Goal: Transaction & Acquisition: Book appointment/travel/reservation

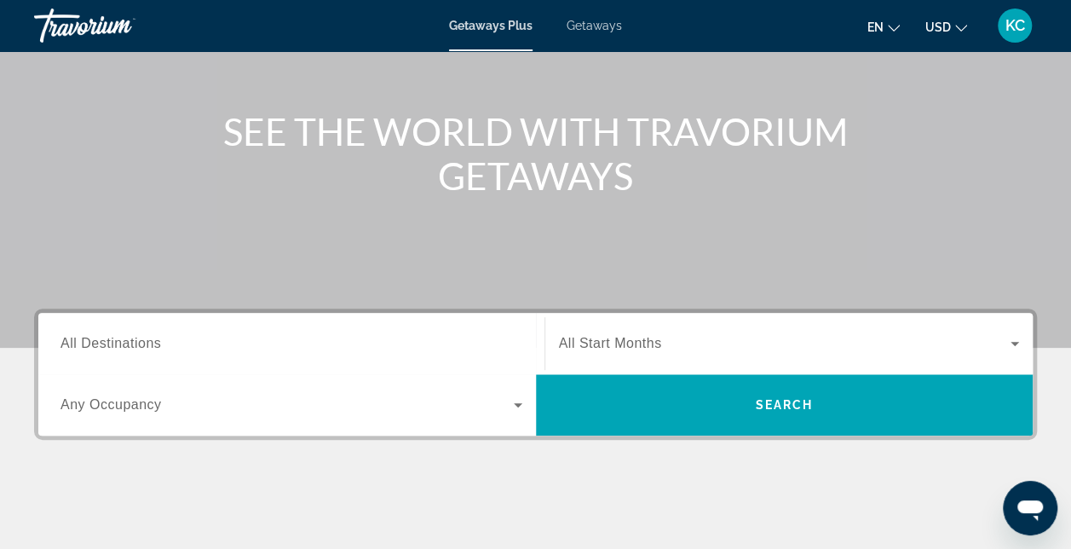
scroll to position [169, 0]
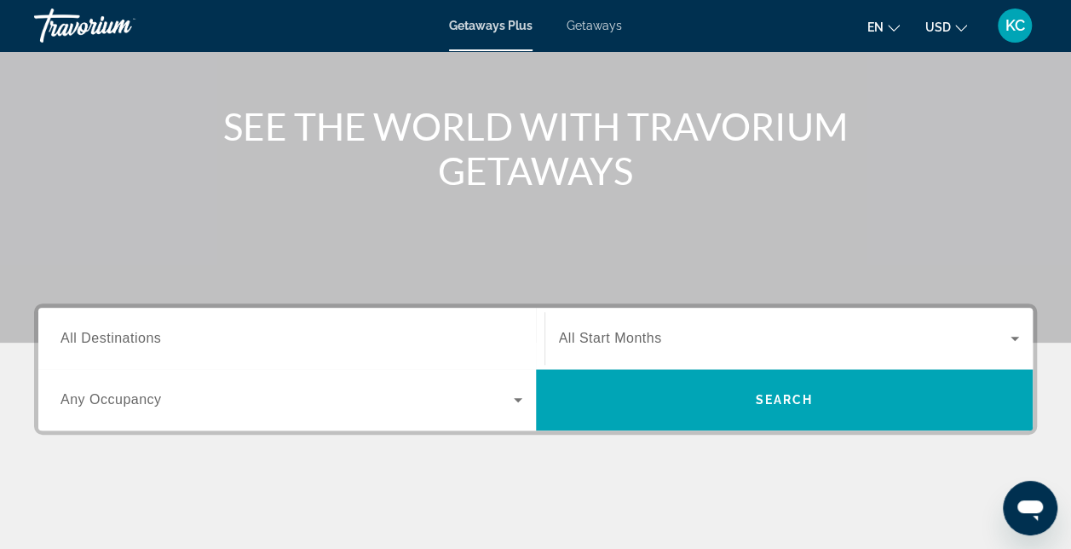
click at [748, 336] on span "Search widget" at bounding box center [785, 338] width 453 height 20
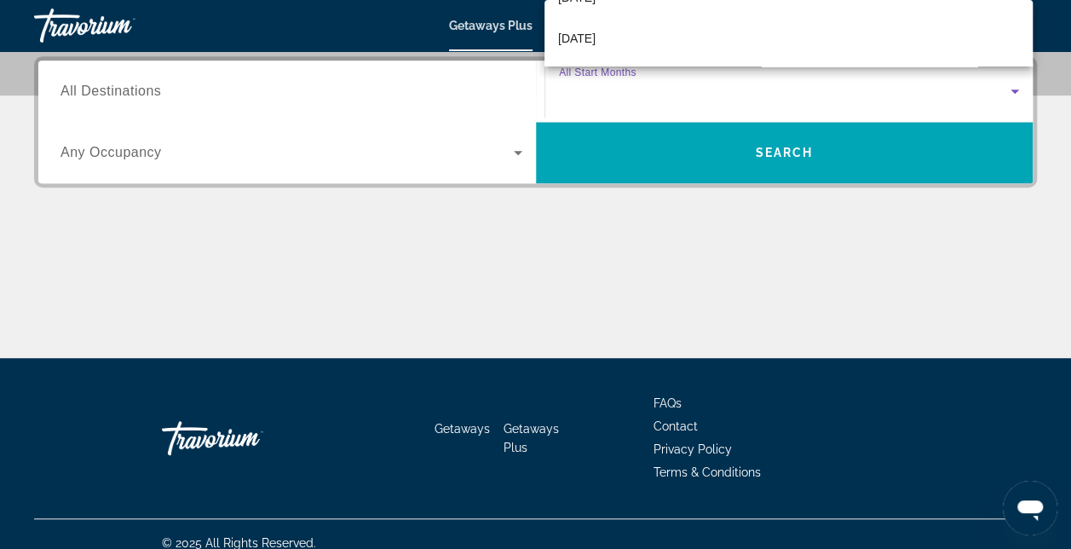
scroll to position [259, 0]
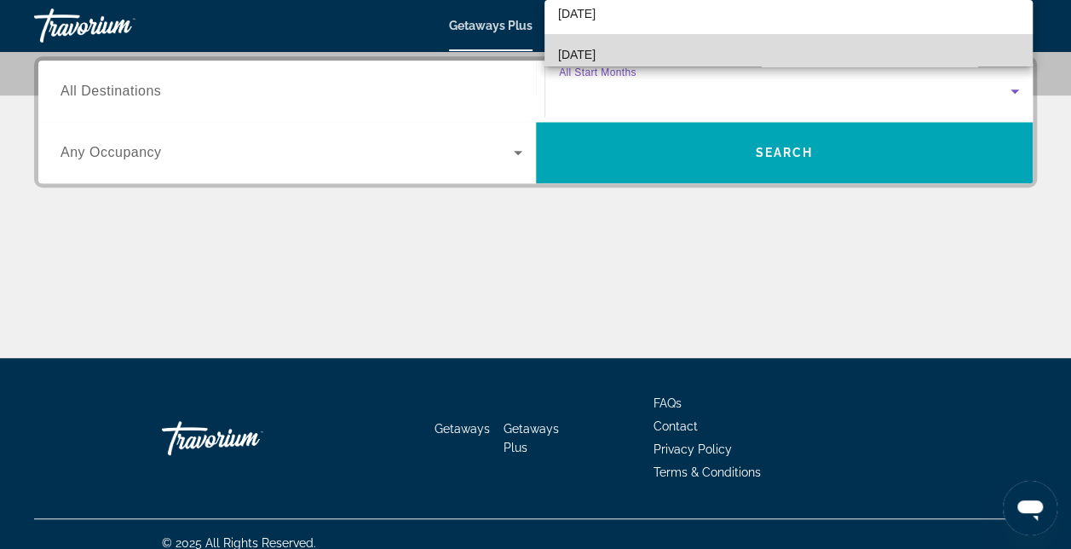
click at [838, 51] on mat-option "[DATE]" at bounding box center [789, 54] width 488 height 41
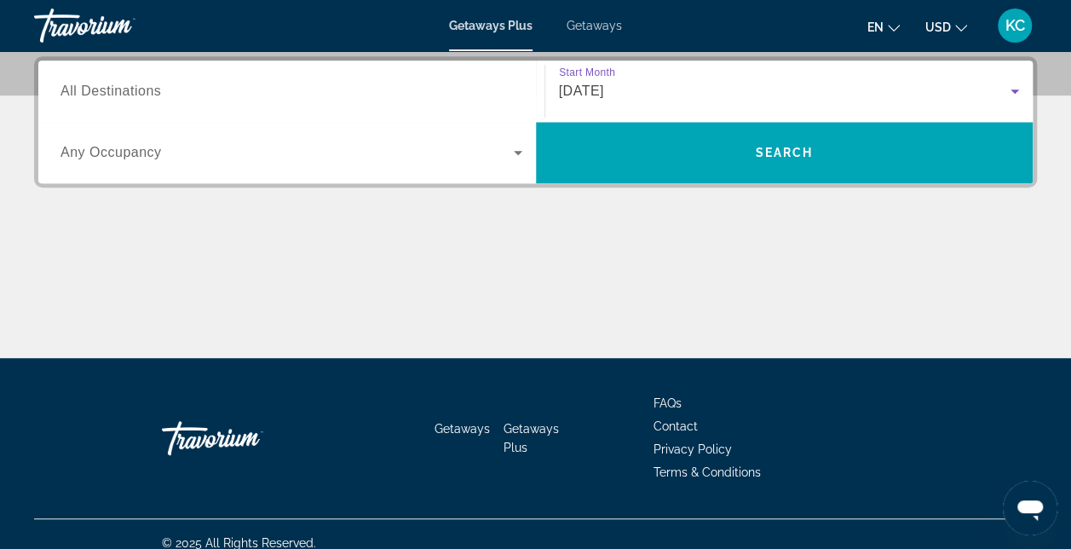
click at [426, 92] on input "Destination All Destinations" at bounding box center [292, 92] width 462 height 20
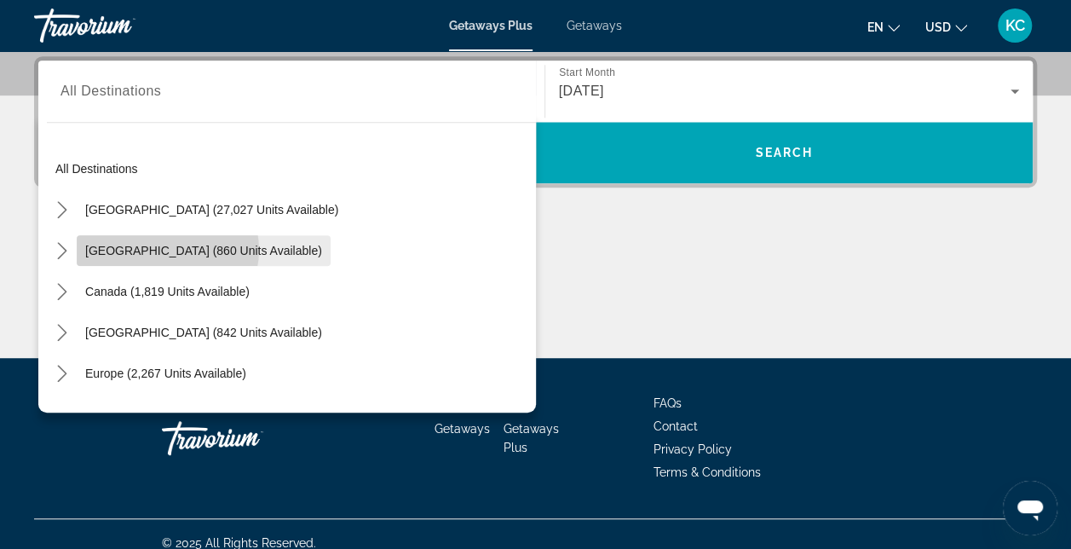
click at [167, 249] on span "[GEOGRAPHIC_DATA] (860 units available)" at bounding box center [203, 251] width 237 height 14
type input "**********"
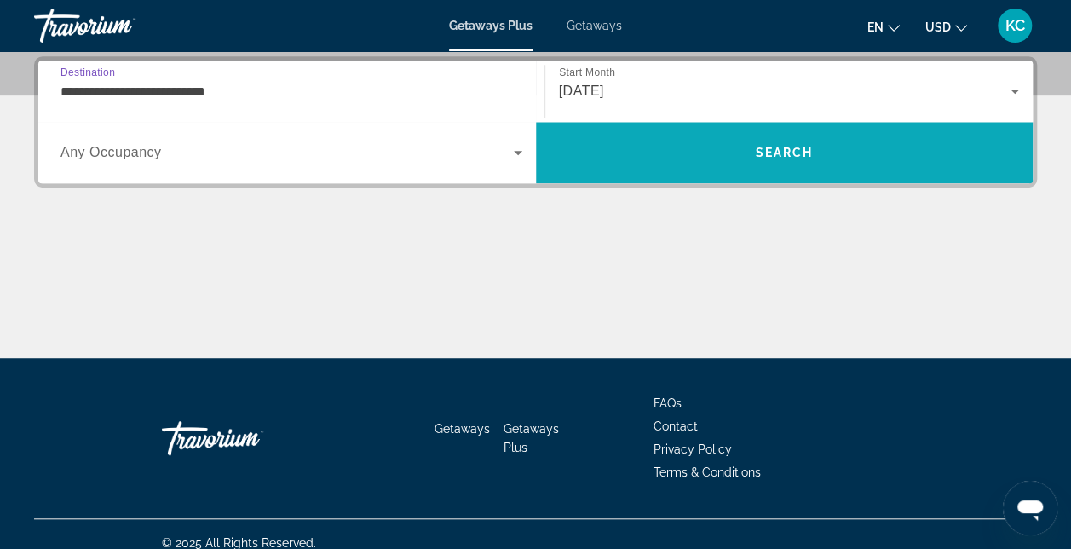
click at [661, 148] on span "Search" at bounding box center [785, 152] width 498 height 41
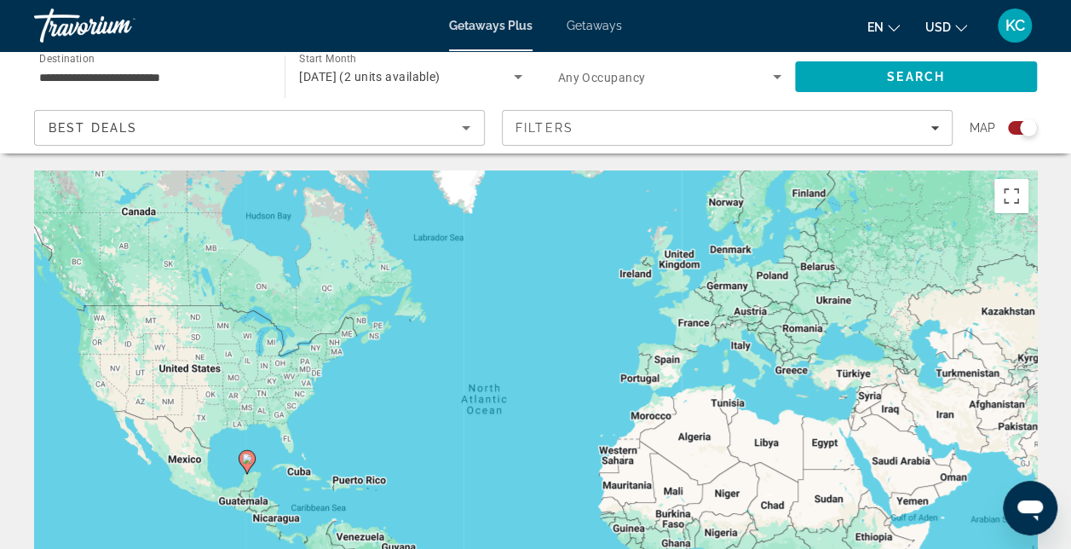
click at [597, 22] on span "Getaways" at bounding box center [594, 26] width 55 height 14
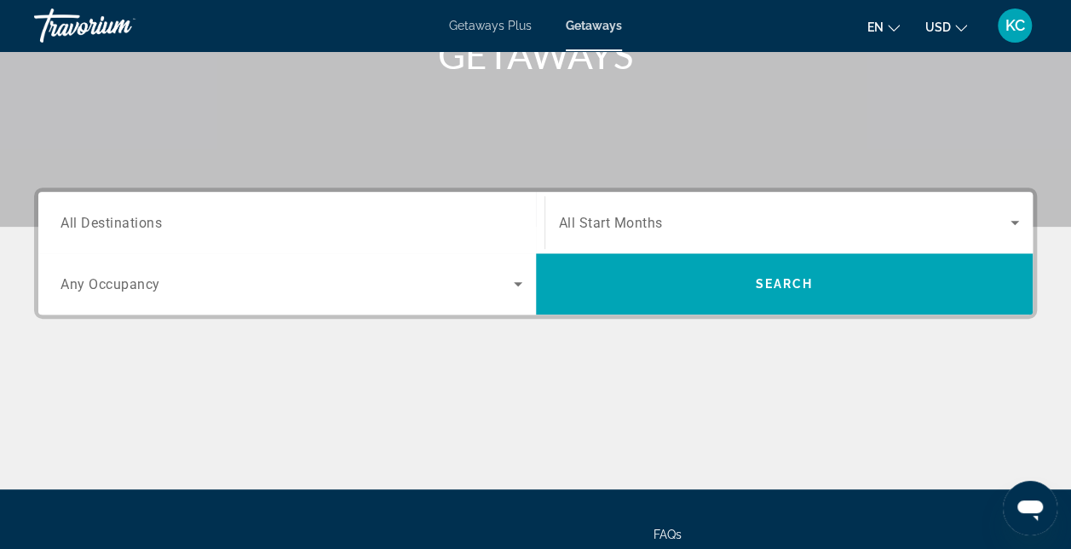
scroll to position [288, 0]
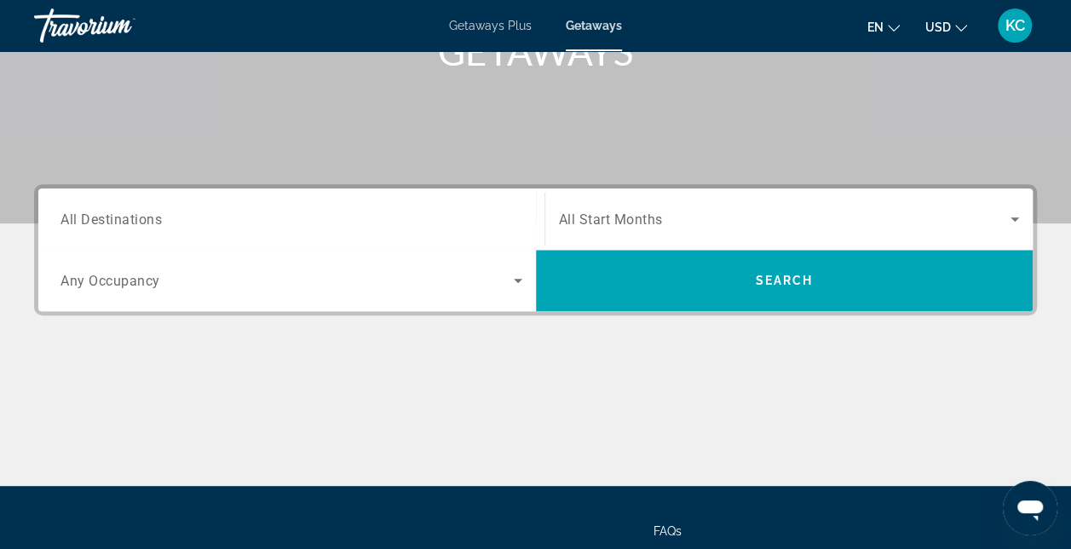
click at [697, 220] on span "Search widget" at bounding box center [785, 219] width 453 height 20
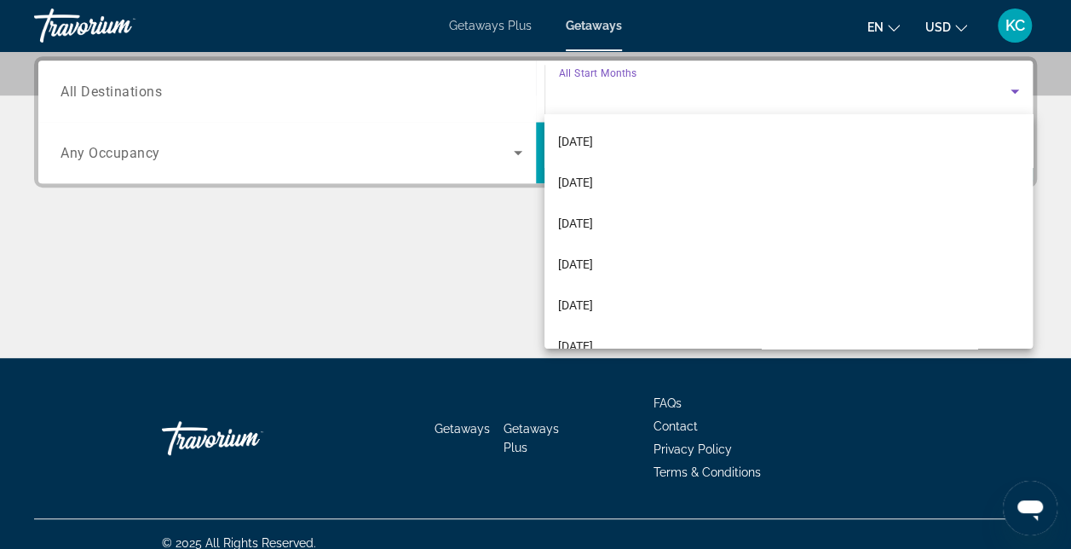
scroll to position [189, 0]
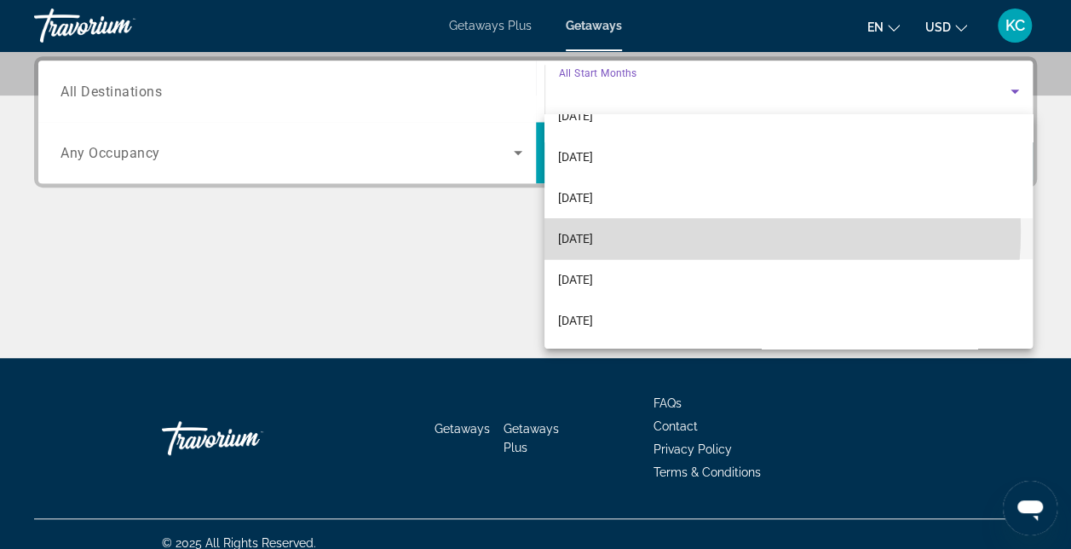
click at [684, 230] on mat-option "[DATE]" at bounding box center [789, 238] width 488 height 41
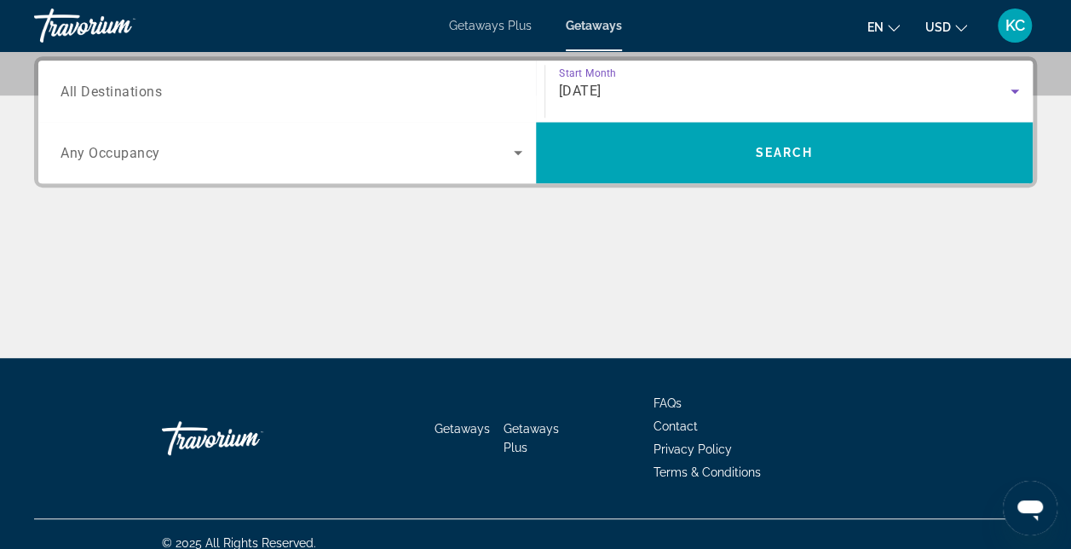
click at [170, 95] on input "Destination All Destinations" at bounding box center [292, 92] width 462 height 20
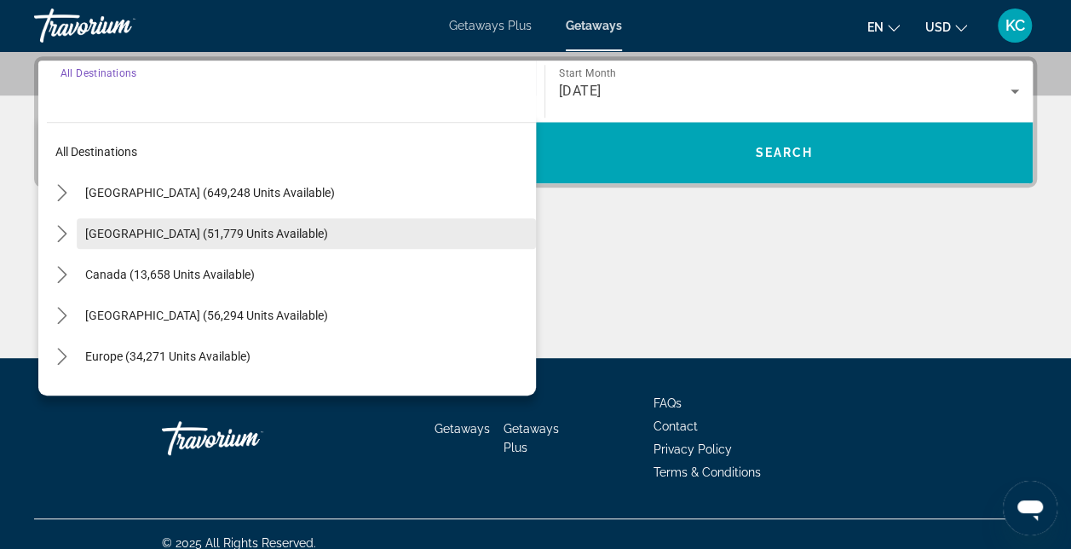
click at [157, 234] on span "[GEOGRAPHIC_DATA] (51,779 units available)" at bounding box center [206, 234] width 243 height 14
type input "**********"
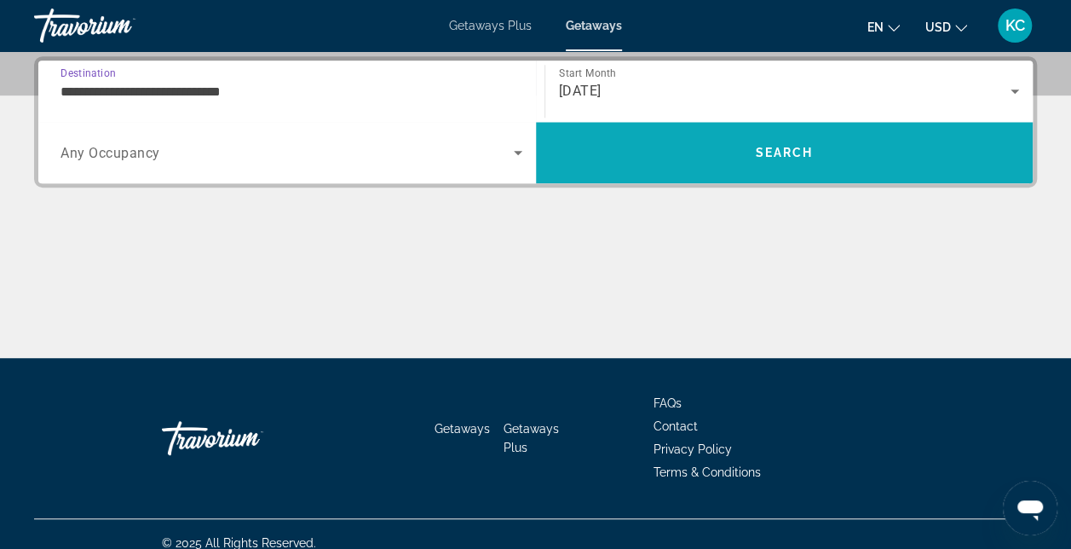
click at [632, 148] on span "Search" at bounding box center [785, 152] width 498 height 41
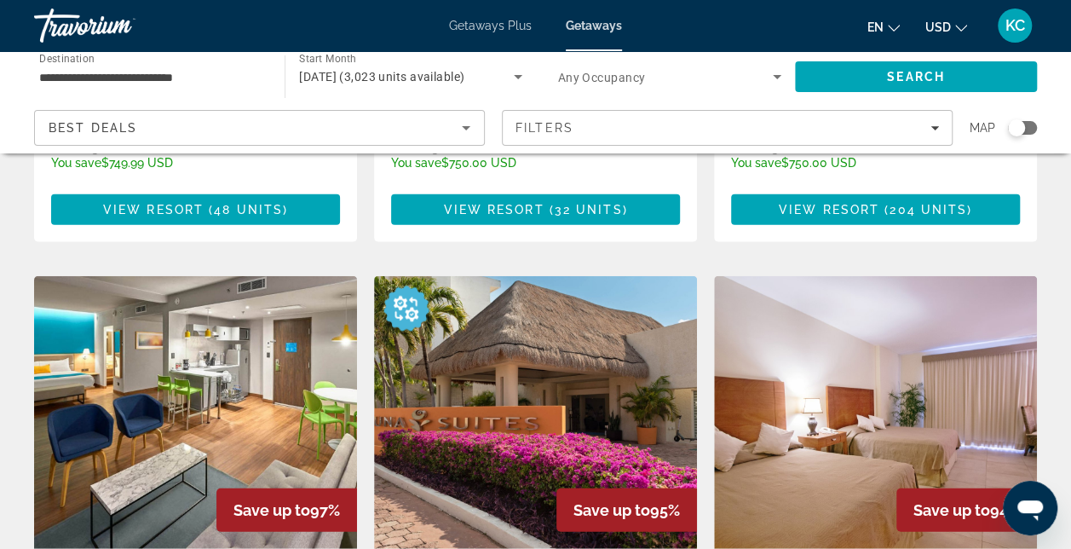
scroll to position [1825, 0]
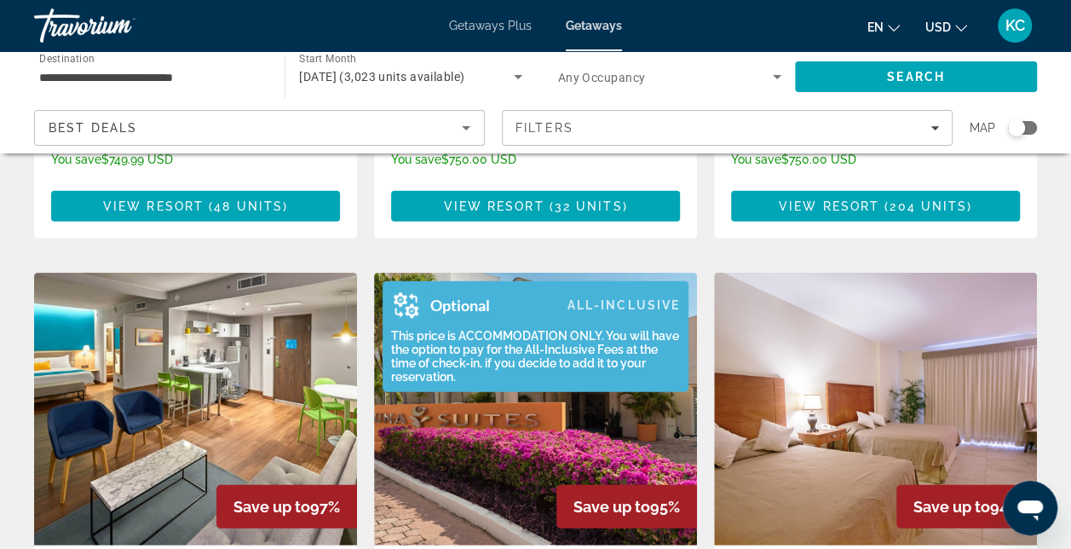
click at [609, 329] on div "This price is ACCOMMODATION ONLY. You will have the option to pay for the All-I…" at bounding box center [531, 356] width 297 height 55
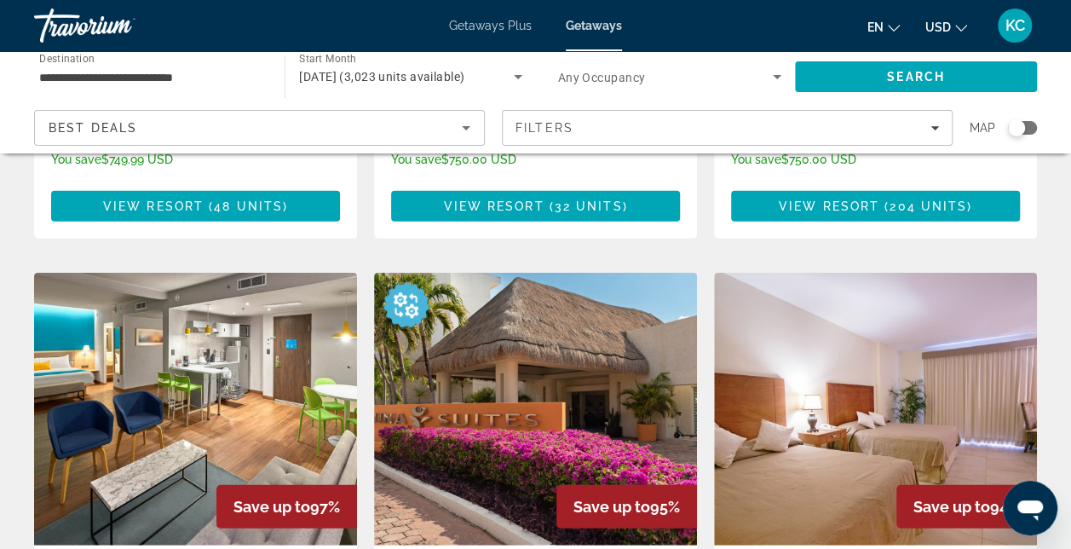
click at [615, 327] on img "Main content" at bounding box center [535, 409] width 323 height 273
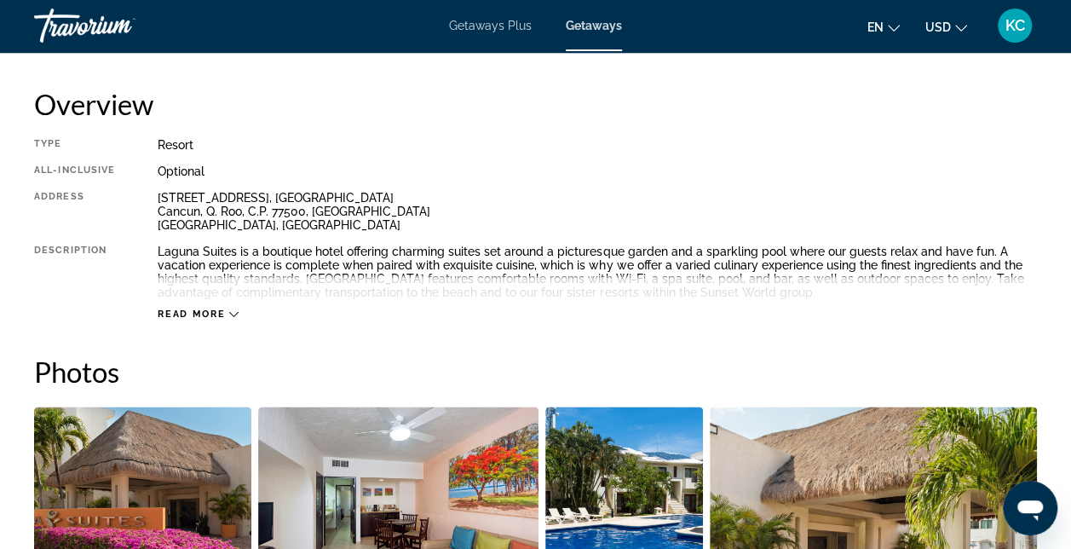
scroll to position [830, 0]
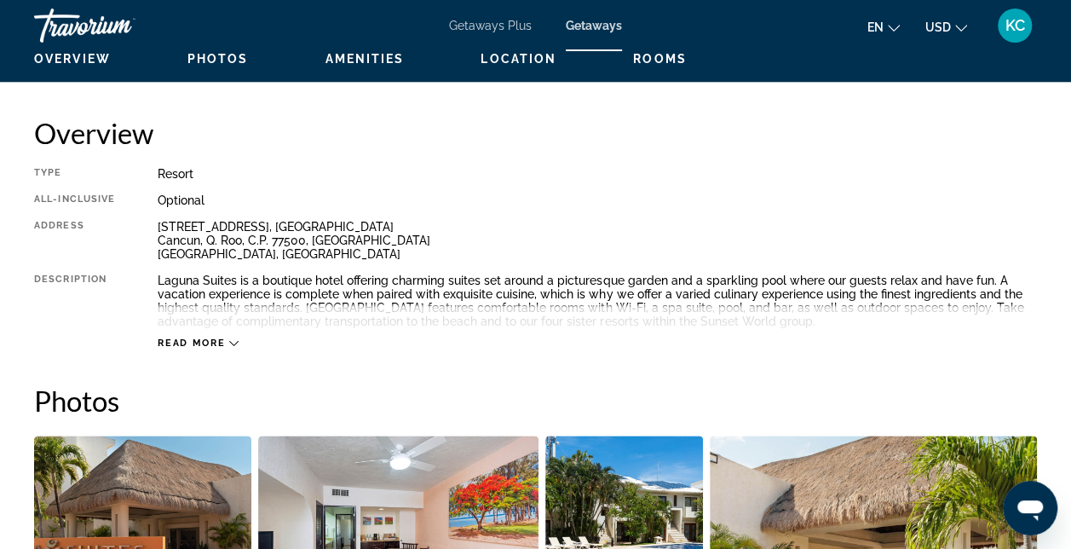
click at [227, 342] on div "Read more" at bounding box center [198, 343] width 81 height 11
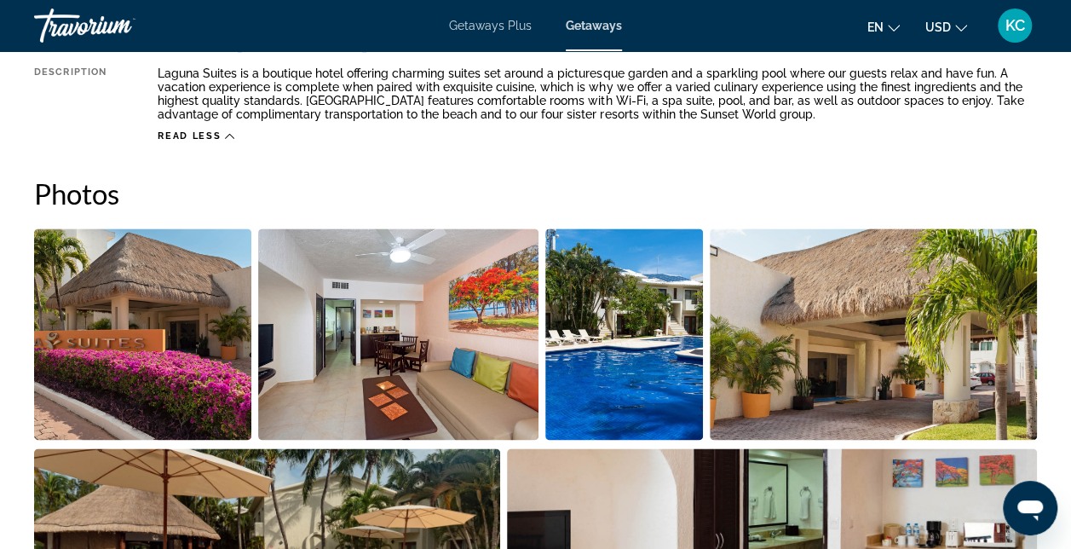
scroll to position [1080, 0]
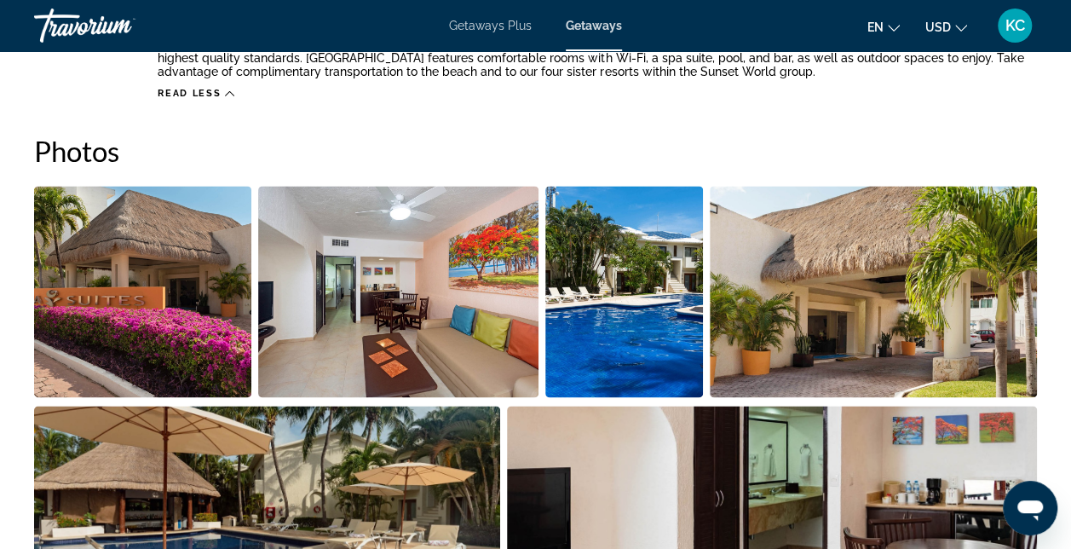
click at [637, 312] on img "Open full-screen image slider" at bounding box center [624, 291] width 158 height 211
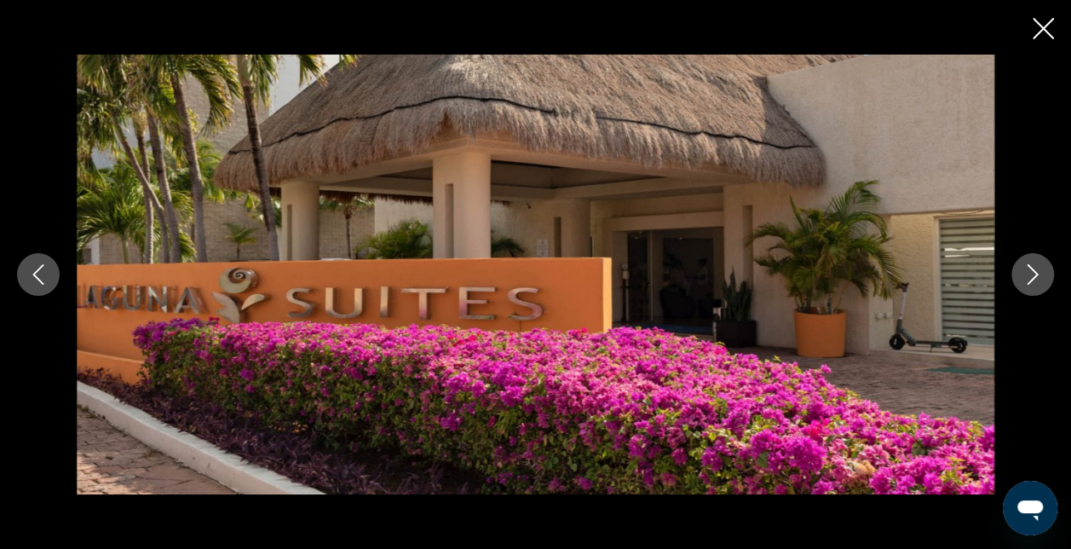
click at [1030, 276] on icon "Next image" at bounding box center [1033, 274] width 20 height 20
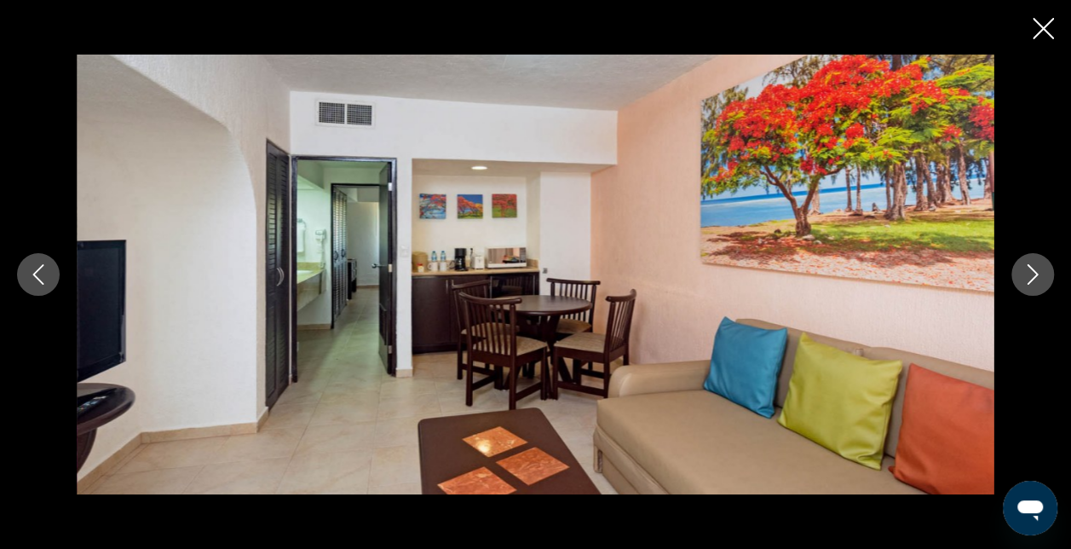
click at [1030, 276] on icon "Next image" at bounding box center [1033, 274] width 20 height 20
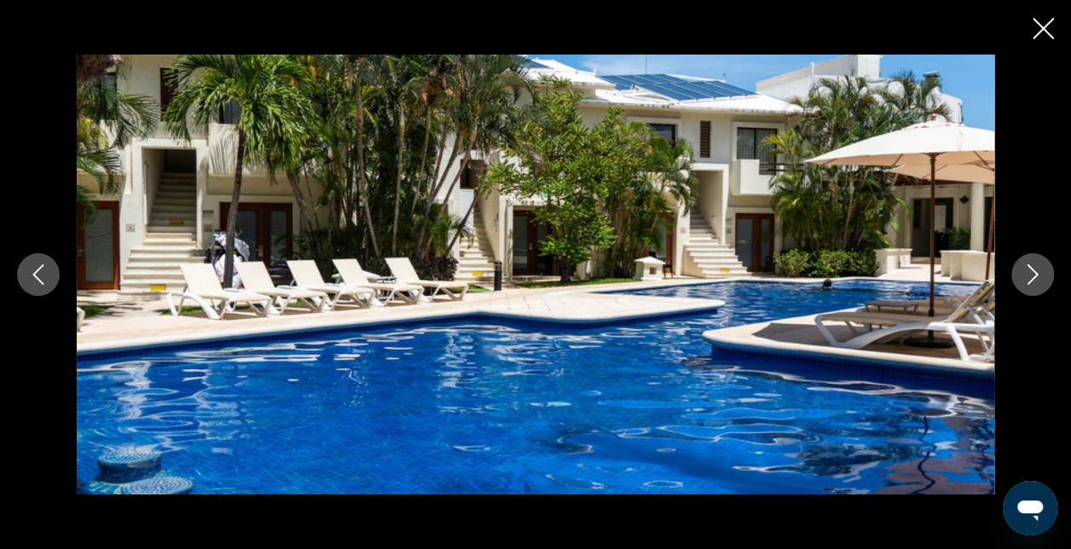
click at [36, 289] on button "Previous image" at bounding box center [38, 274] width 43 height 43
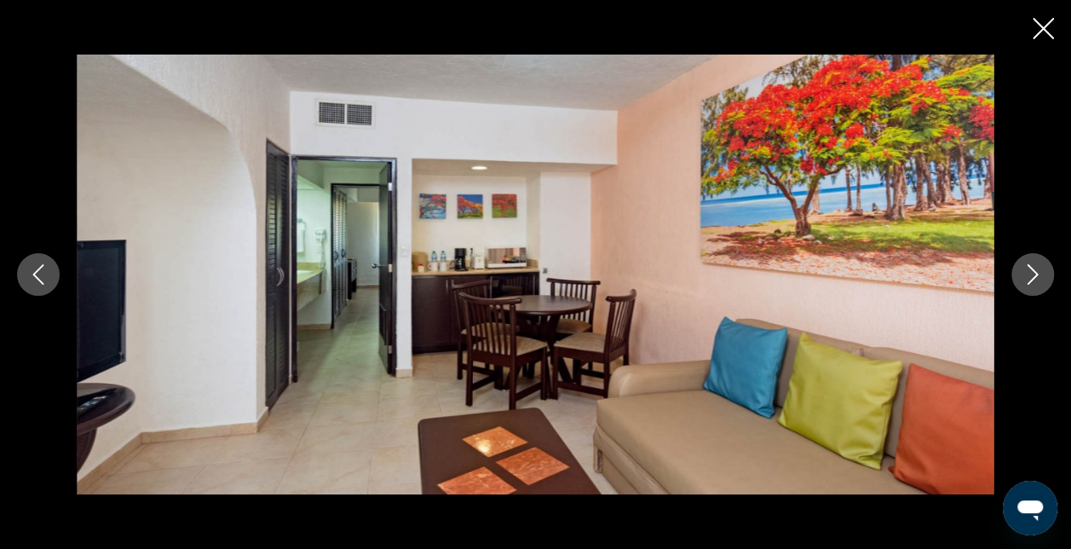
click at [1038, 276] on icon "Next image" at bounding box center [1033, 274] width 20 height 20
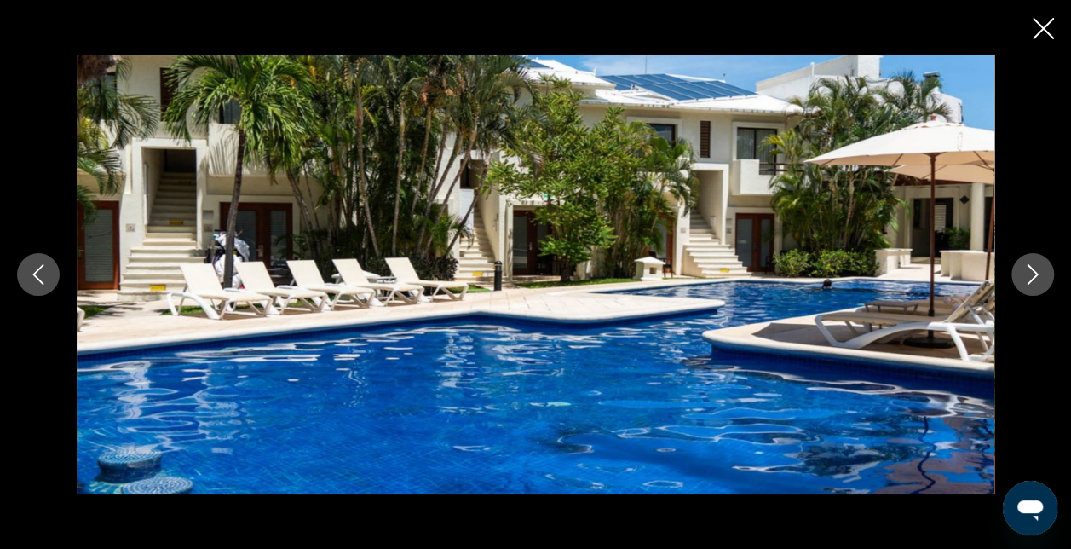
click at [1038, 276] on icon "Next image" at bounding box center [1033, 274] width 20 height 20
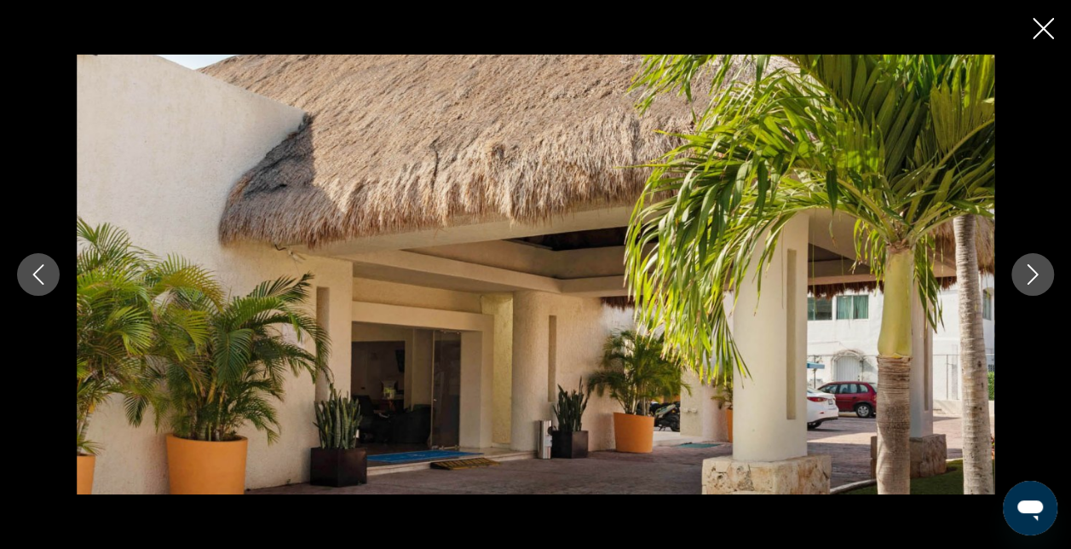
click at [1038, 276] on icon "Next image" at bounding box center [1033, 274] width 20 height 20
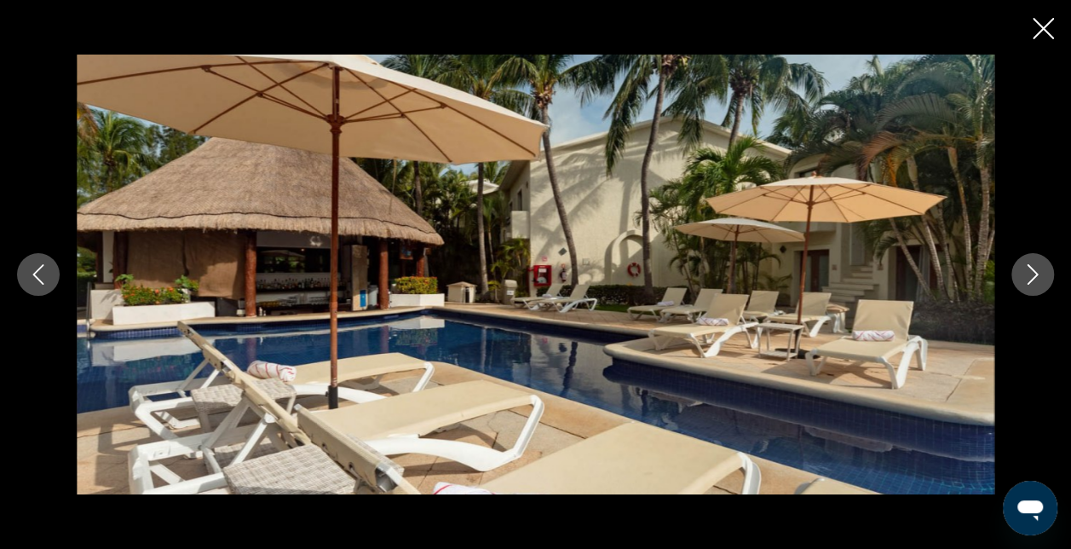
click at [1038, 276] on icon "Next image" at bounding box center [1033, 274] width 20 height 20
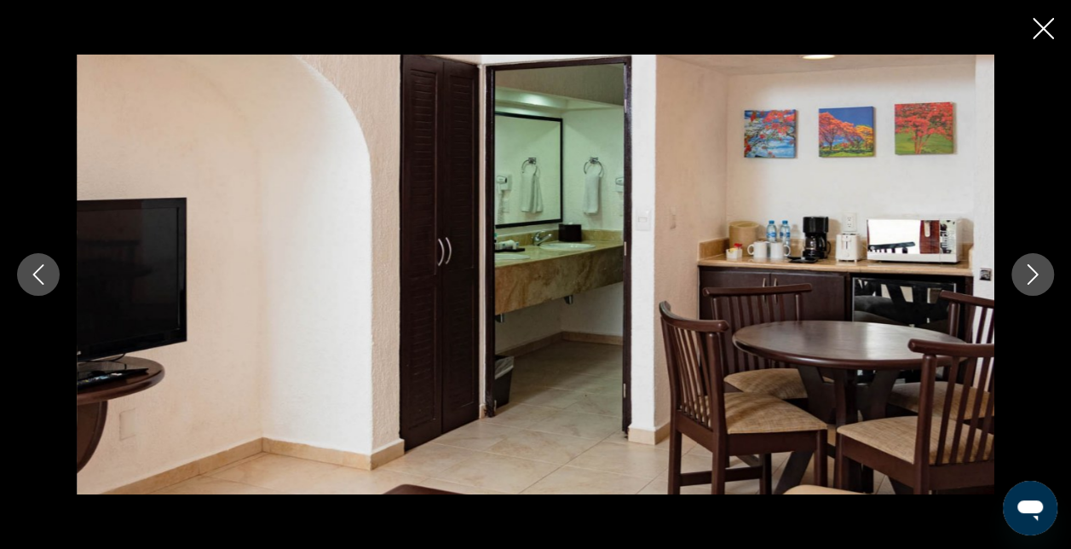
click at [1038, 276] on icon "Next image" at bounding box center [1033, 274] width 20 height 20
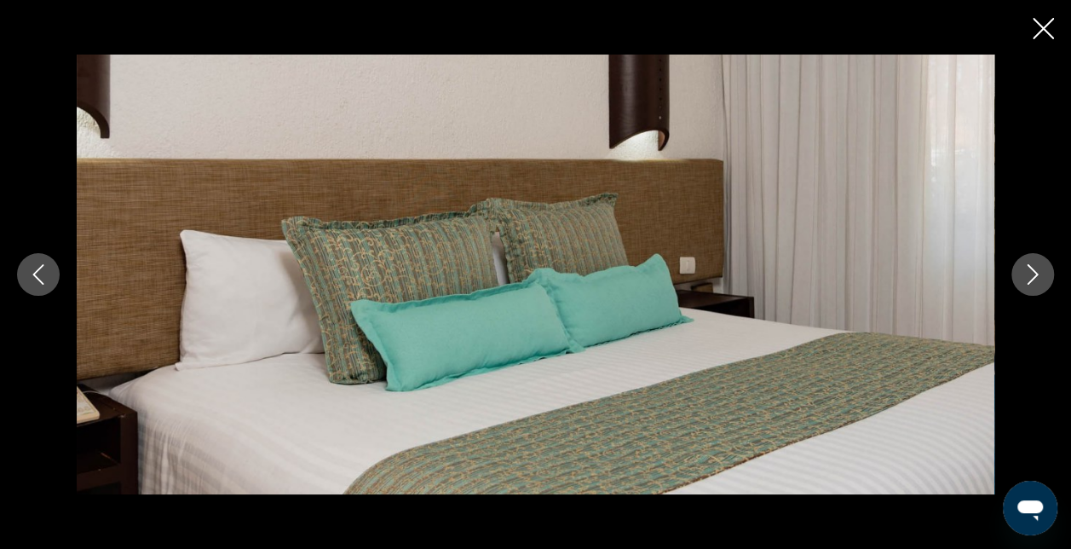
click at [1038, 276] on icon "Next image" at bounding box center [1033, 274] width 20 height 20
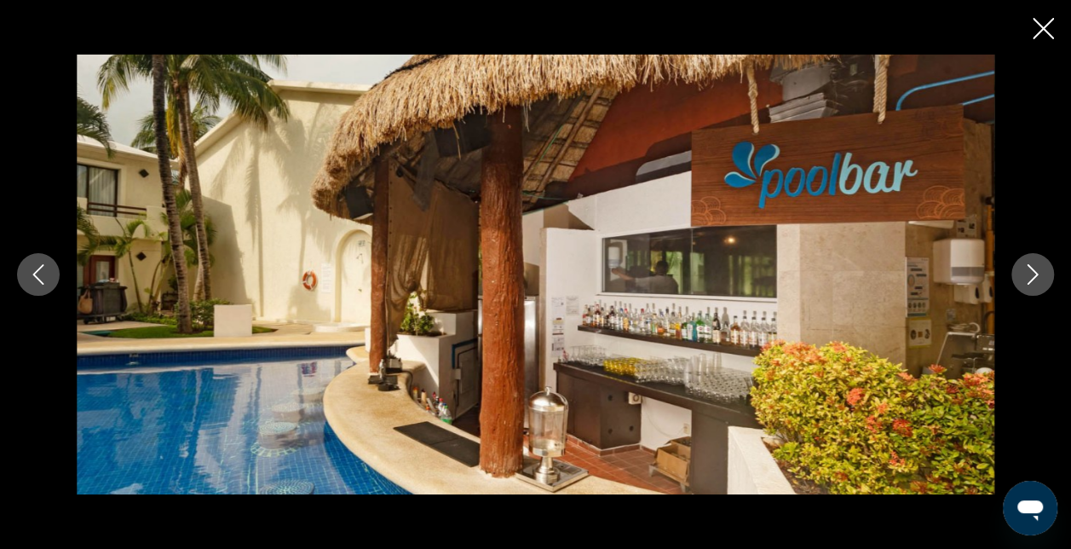
click at [1036, 269] on icon "Next image" at bounding box center [1033, 274] width 20 height 20
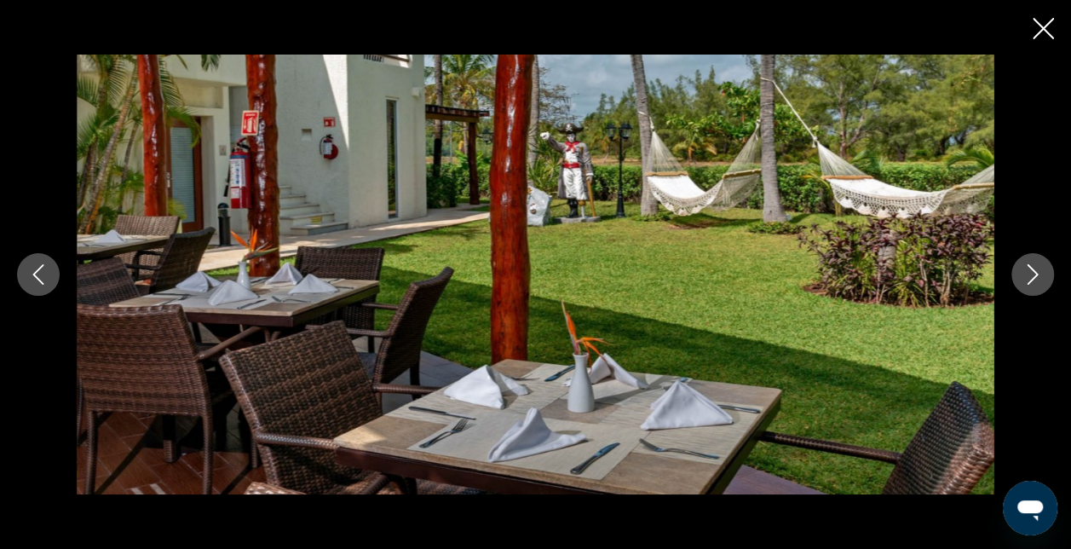
click at [1036, 269] on icon "Next image" at bounding box center [1033, 274] width 20 height 20
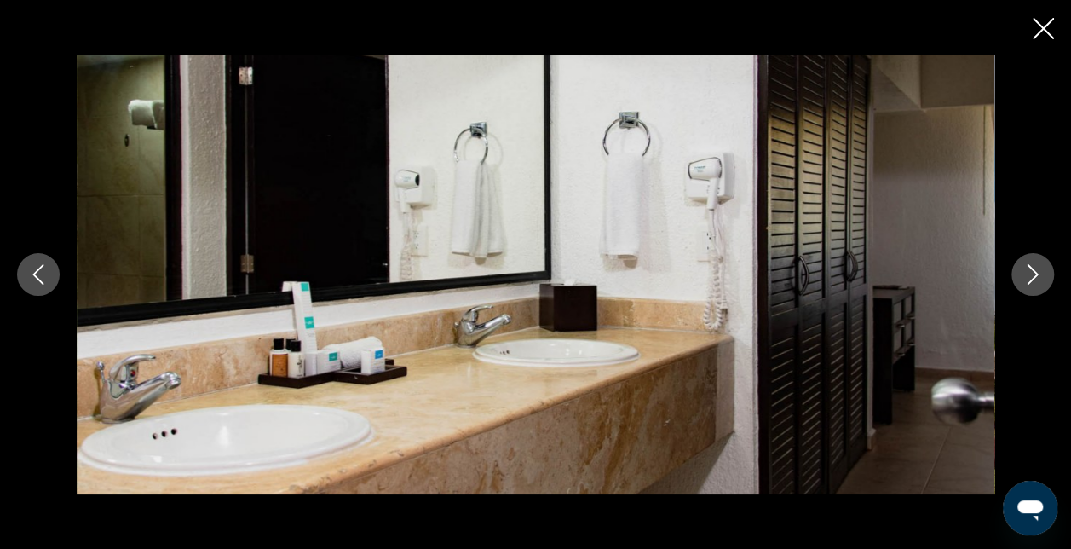
click at [1036, 269] on icon "Next image" at bounding box center [1033, 274] width 20 height 20
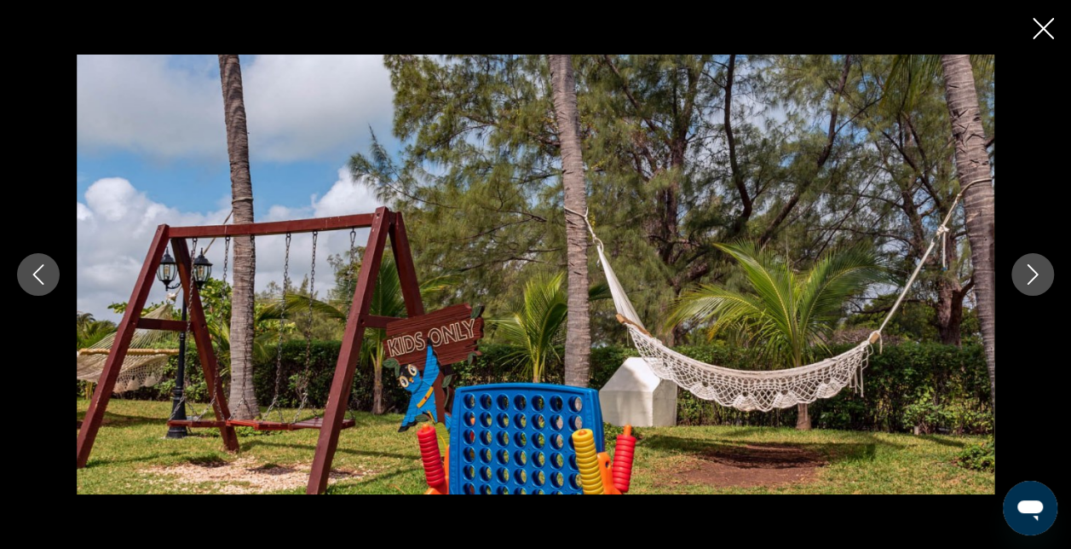
click at [1033, 280] on icon "Next image" at bounding box center [1033, 274] width 20 height 20
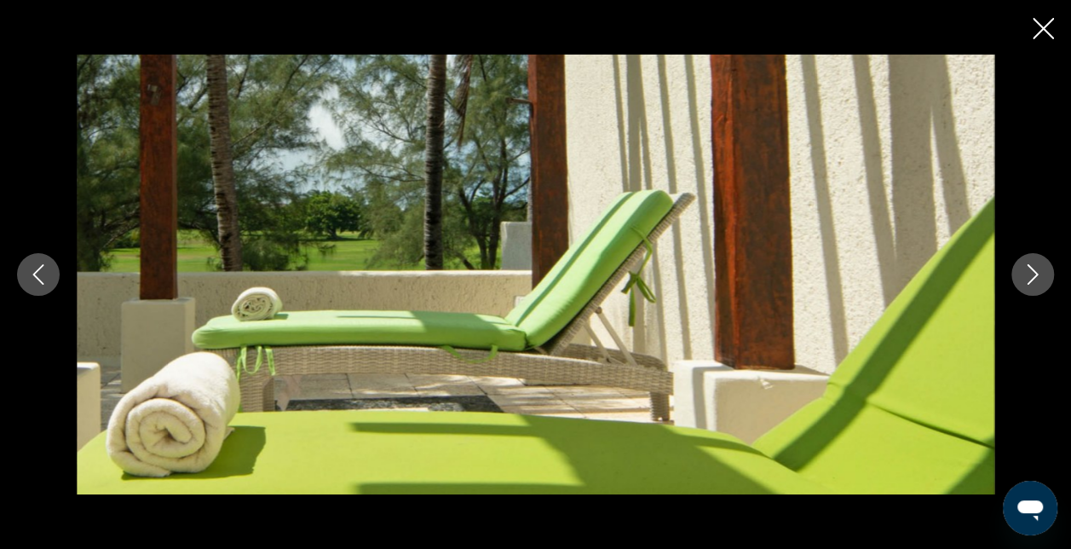
click at [1033, 280] on icon "Next image" at bounding box center [1033, 274] width 20 height 20
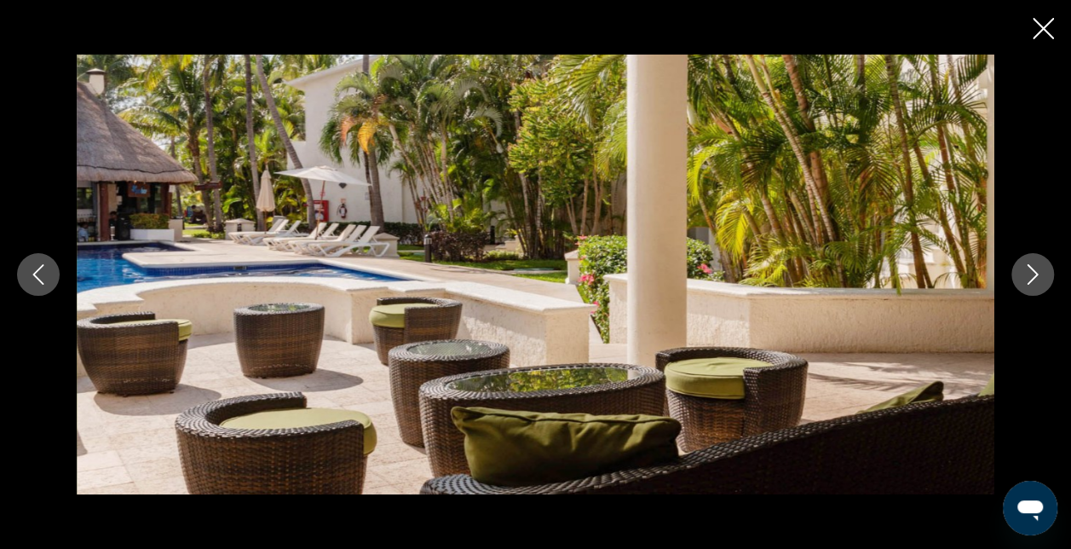
click at [1033, 280] on icon "Next image" at bounding box center [1033, 274] width 20 height 20
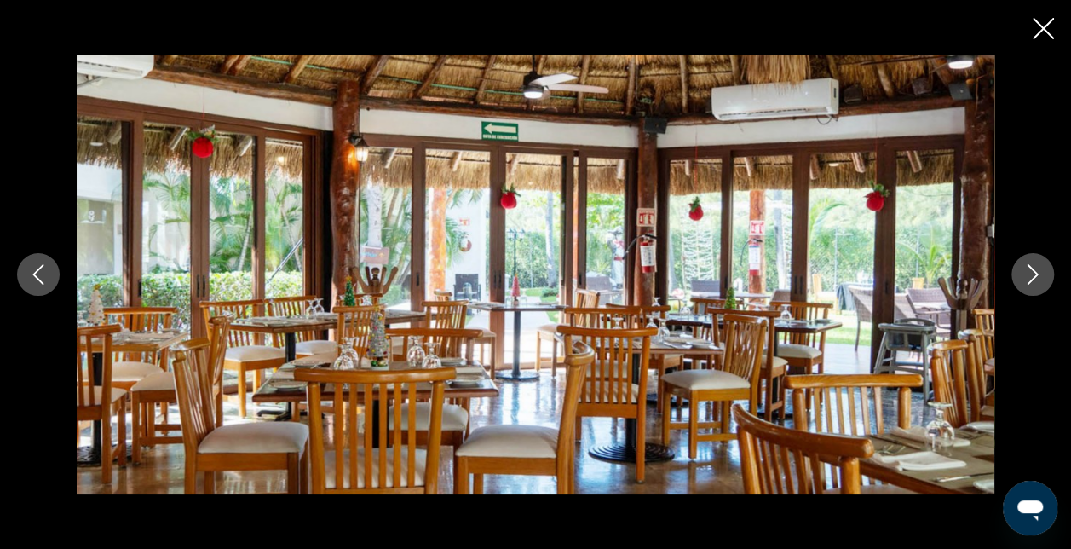
click at [1033, 280] on icon "Next image" at bounding box center [1033, 274] width 20 height 20
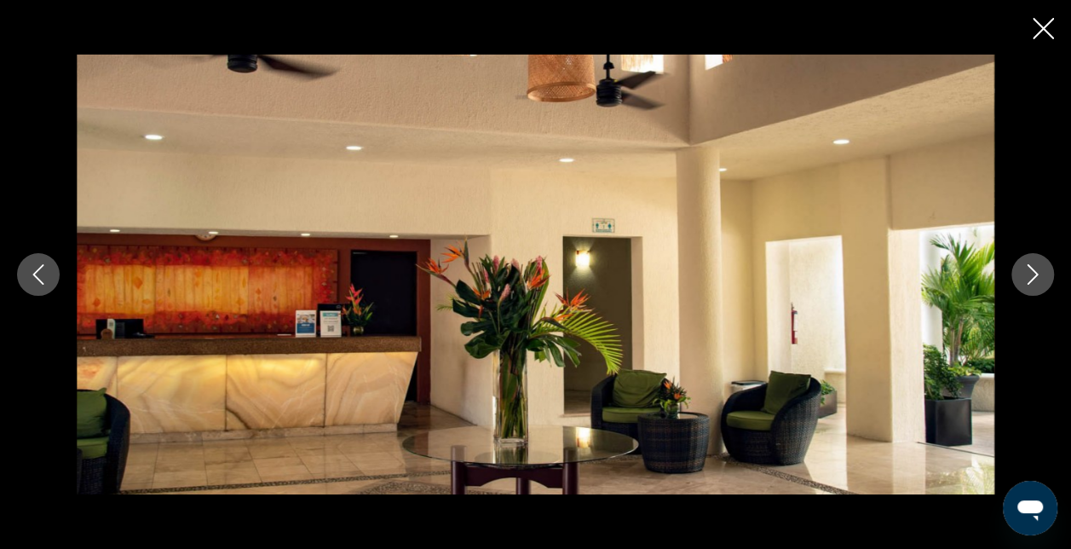
click at [1045, 32] on icon "Close slideshow" at bounding box center [1043, 28] width 21 height 21
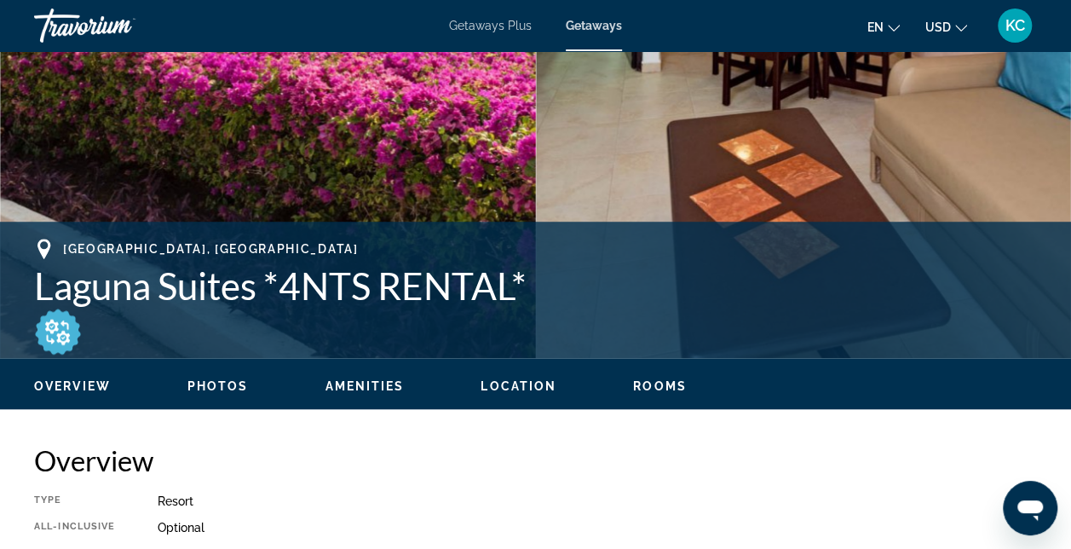
scroll to position [467, 0]
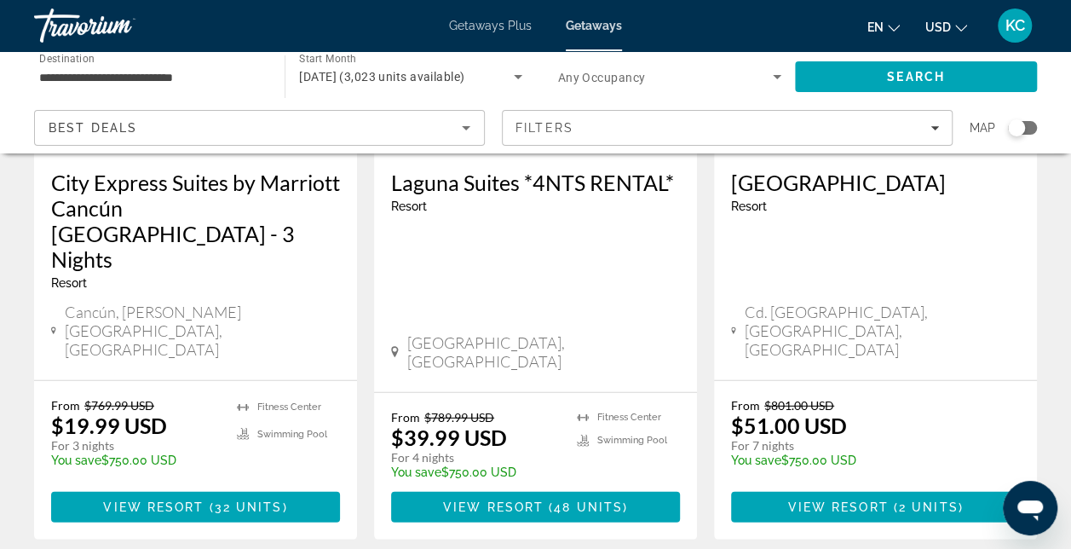
scroll to position [2257, 0]
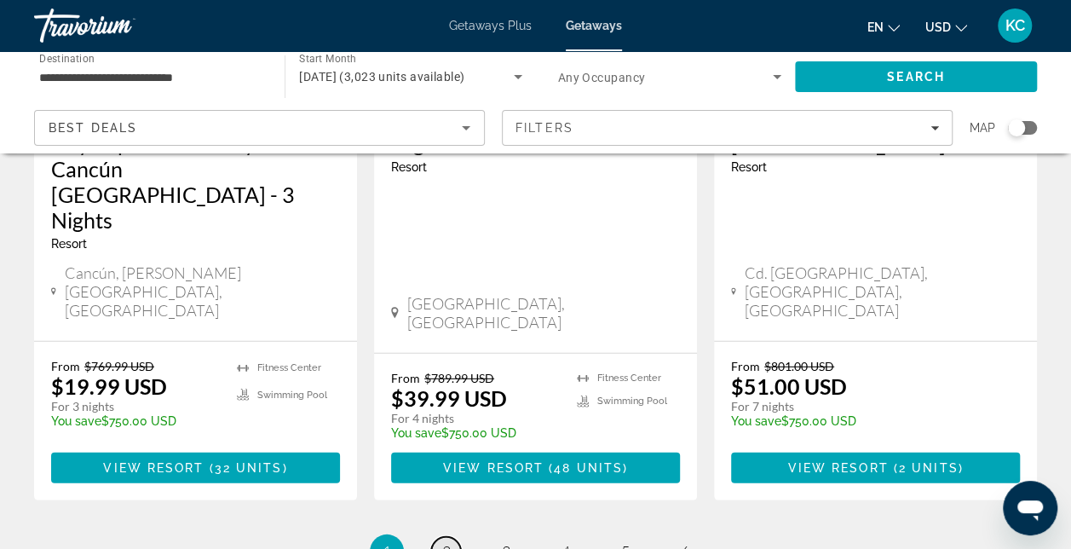
click at [440, 537] on link "page 2" at bounding box center [446, 552] width 30 height 30
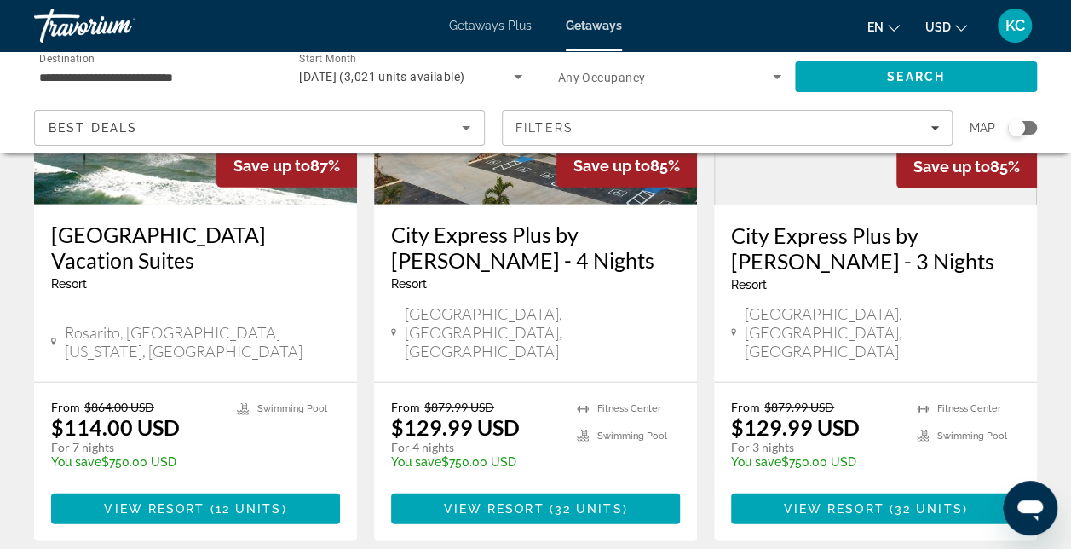
scroll to position [2354, 0]
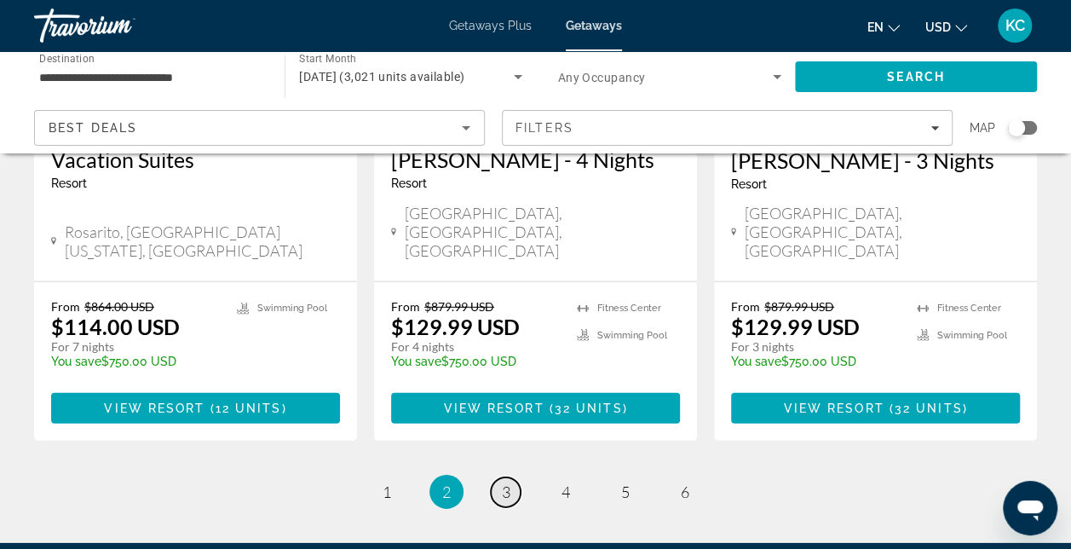
click at [511, 477] on link "page 3" at bounding box center [506, 492] width 30 height 30
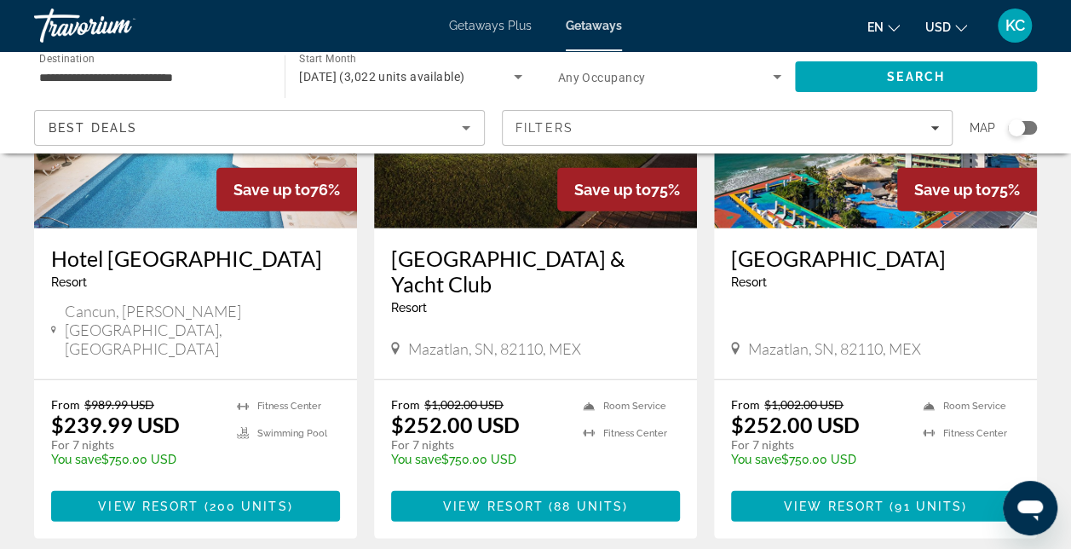
scroll to position [2240, 0]
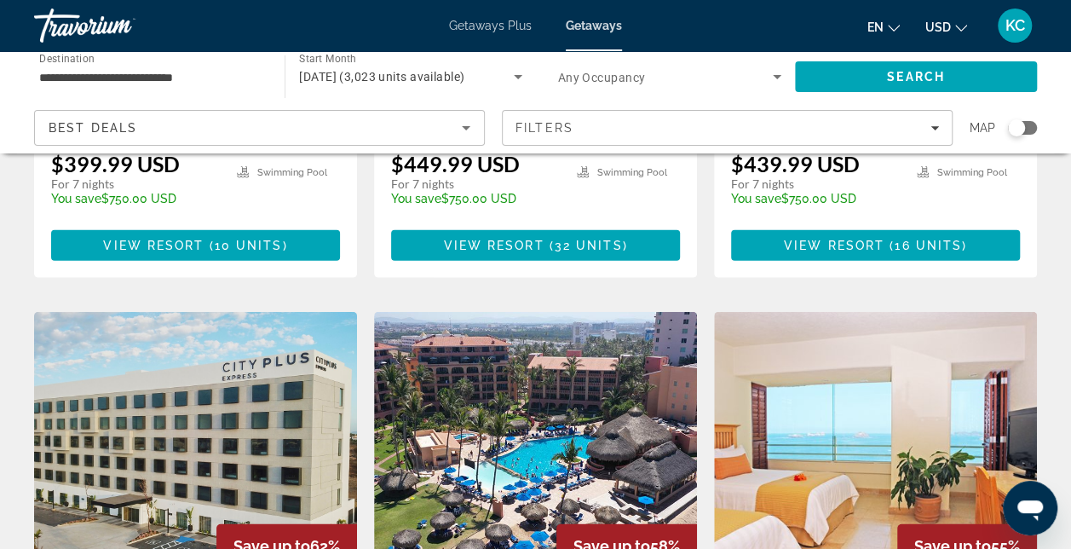
scroll to position [1861, 0]
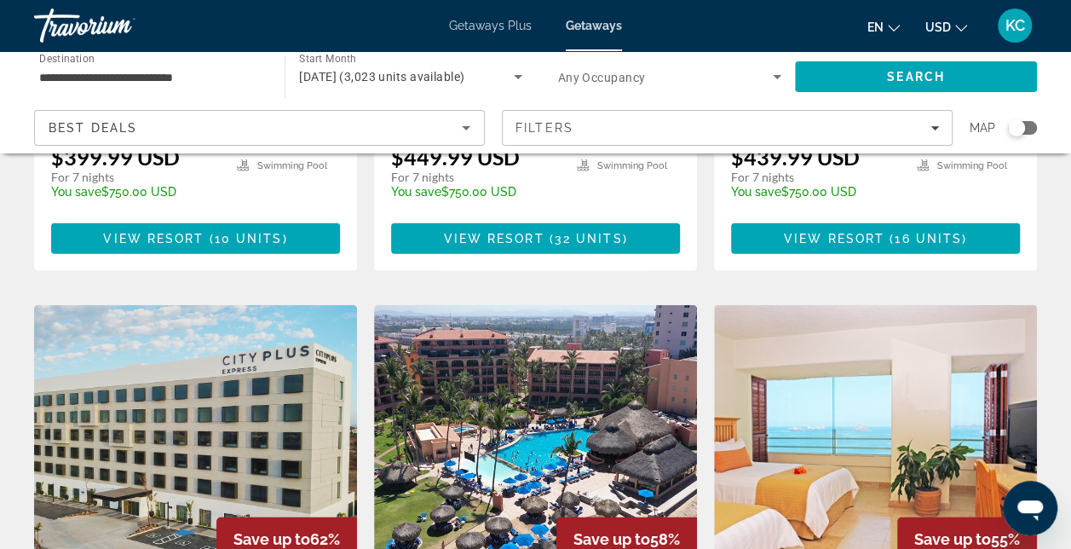
click at [562, 305] on img "Main content" at bounding box center [535, 441] width 323 height 273
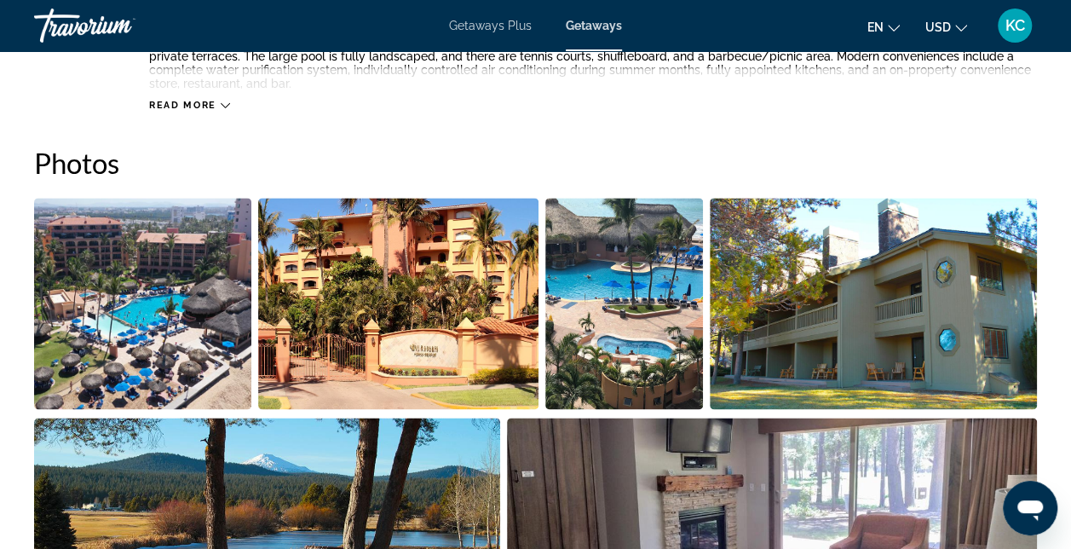
scroll to position [1033, 0]
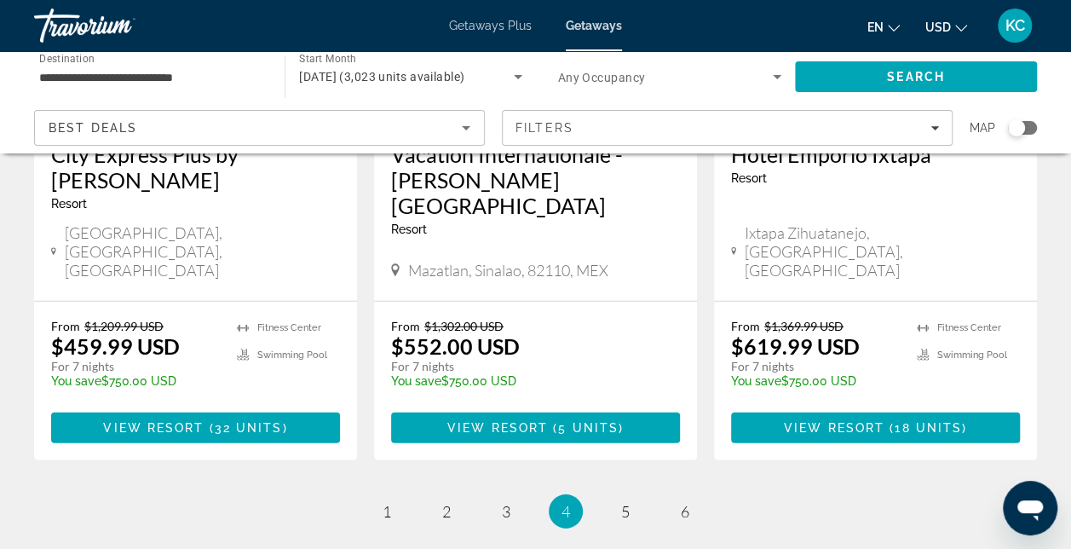
scroll to position [2328, 0]
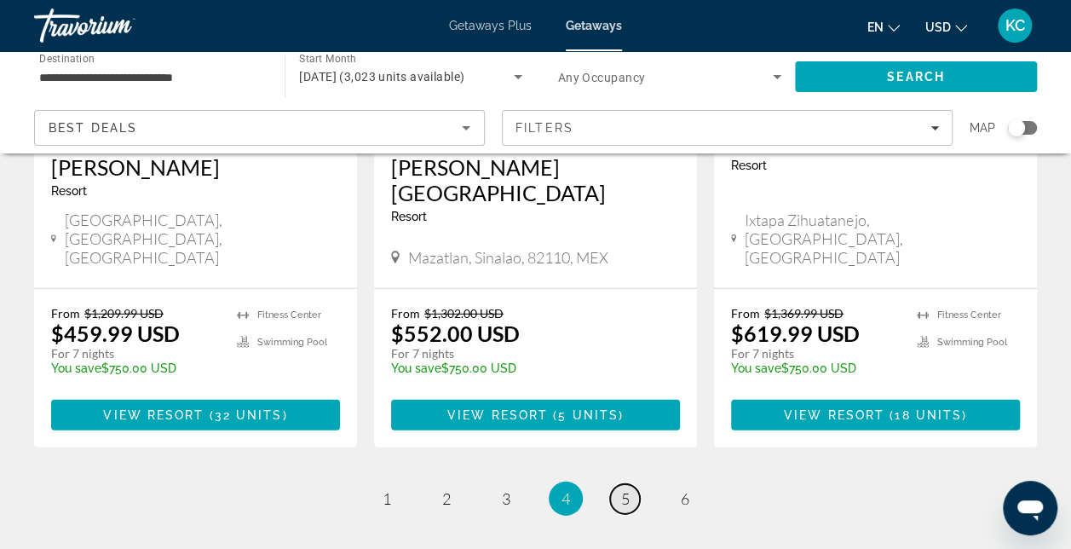
click at [629, 489] on span "5" at bounding box center [625, 498] width 9 height 19
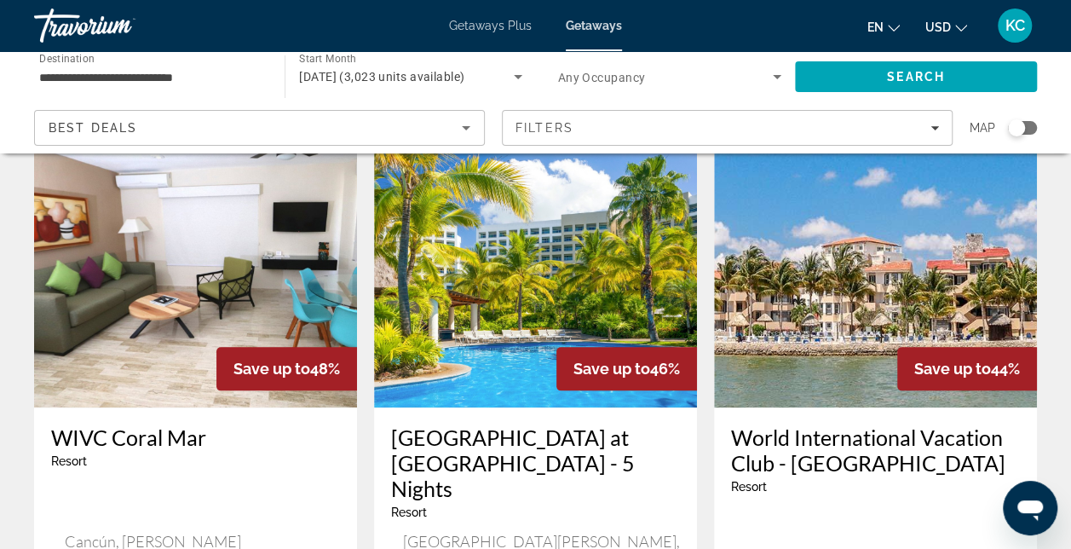
scroll to position [740, 0]
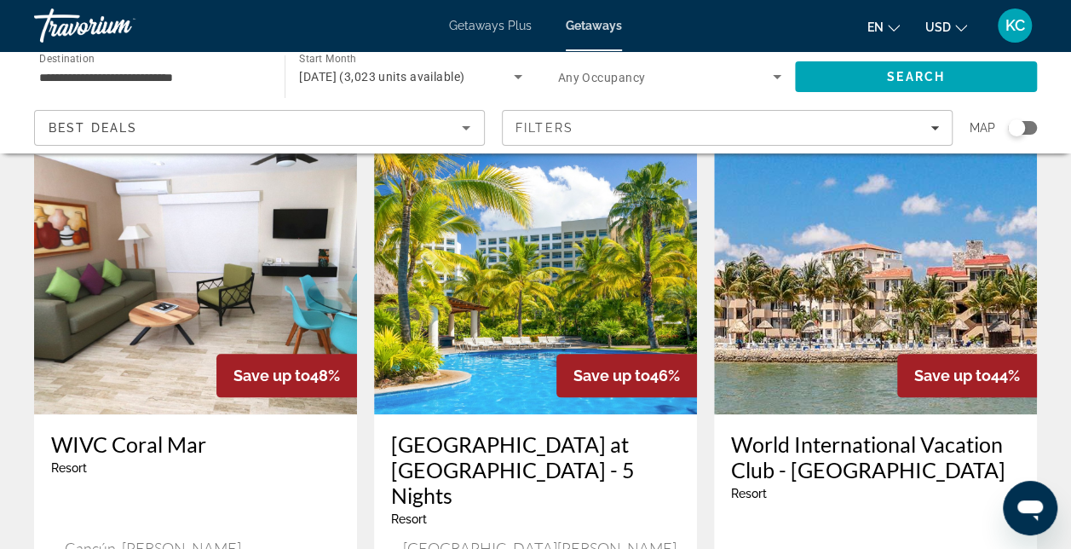
click at [876, 251] on img "Main content" at bounding box center [875, 277] width 323 height 273
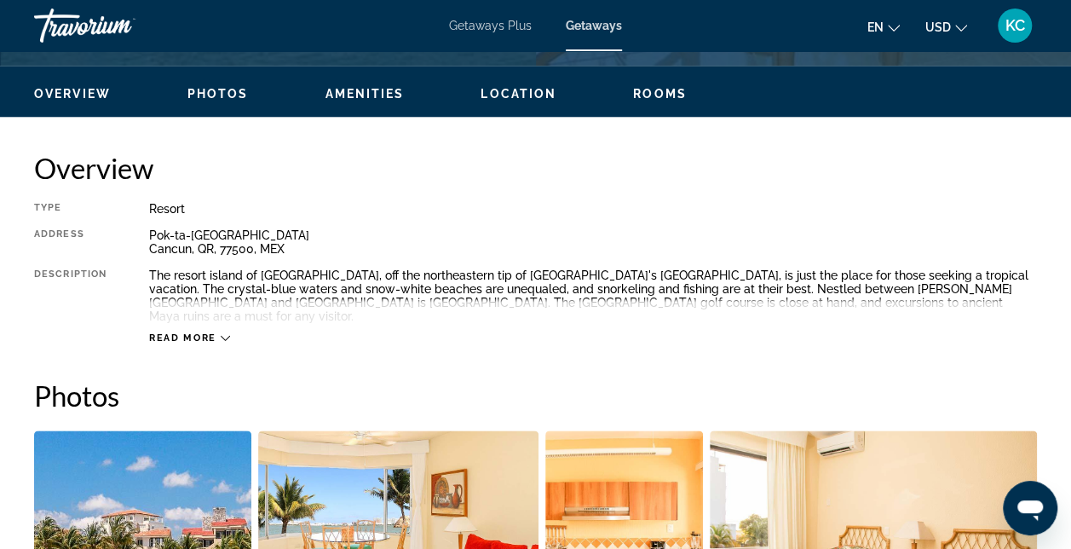
scroll to position [799, 0]
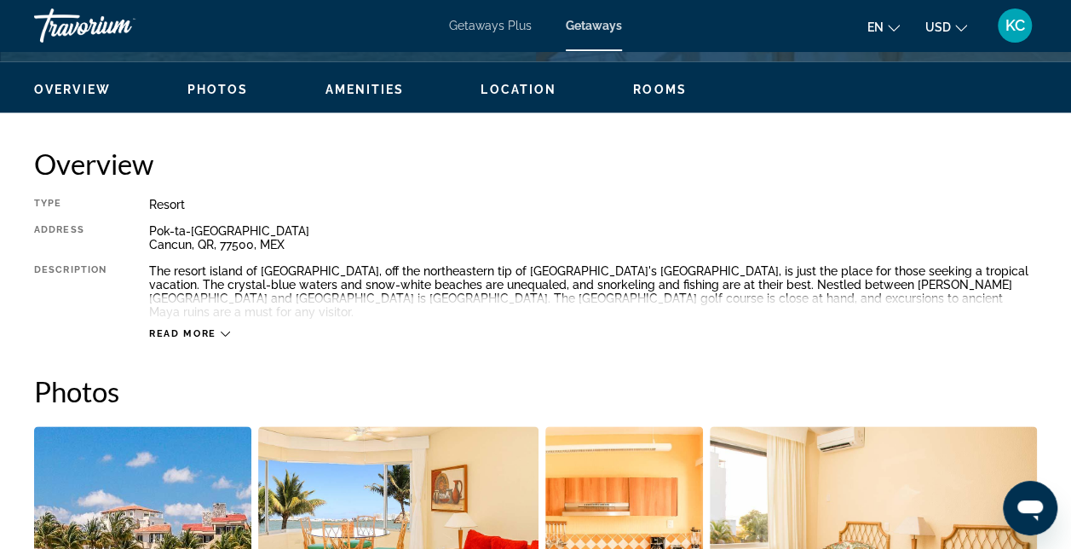
click at [216, 328] on div "Read more" at bounding box center [189, 333] width 81 height 11
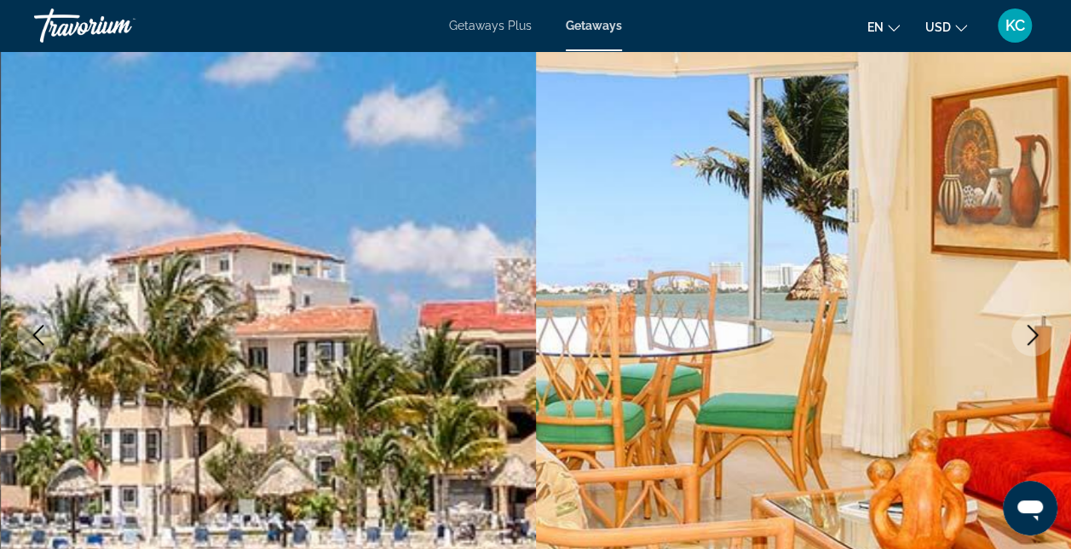
scroll to position [0, 0]
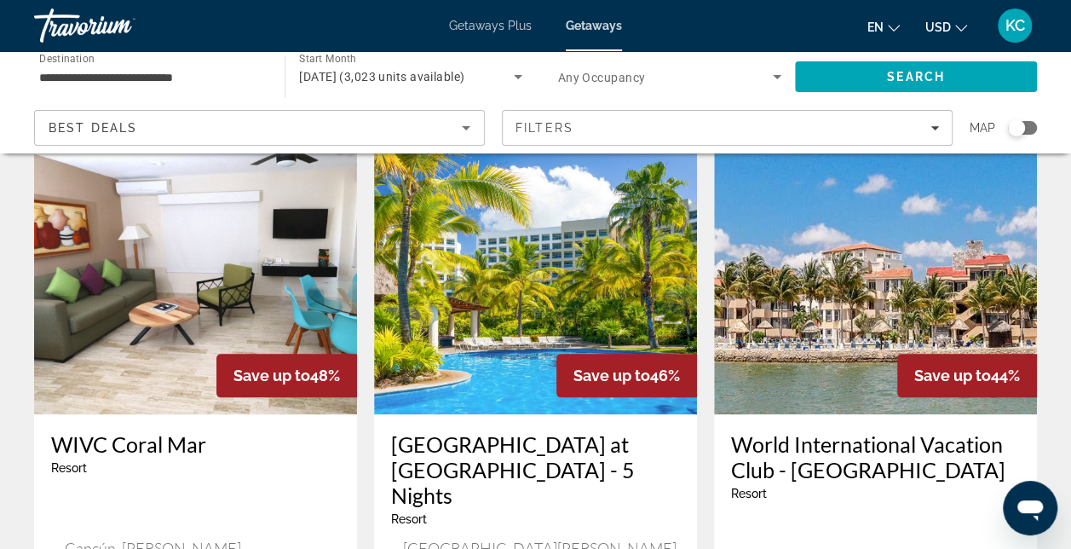
scroll to position [743, 0]
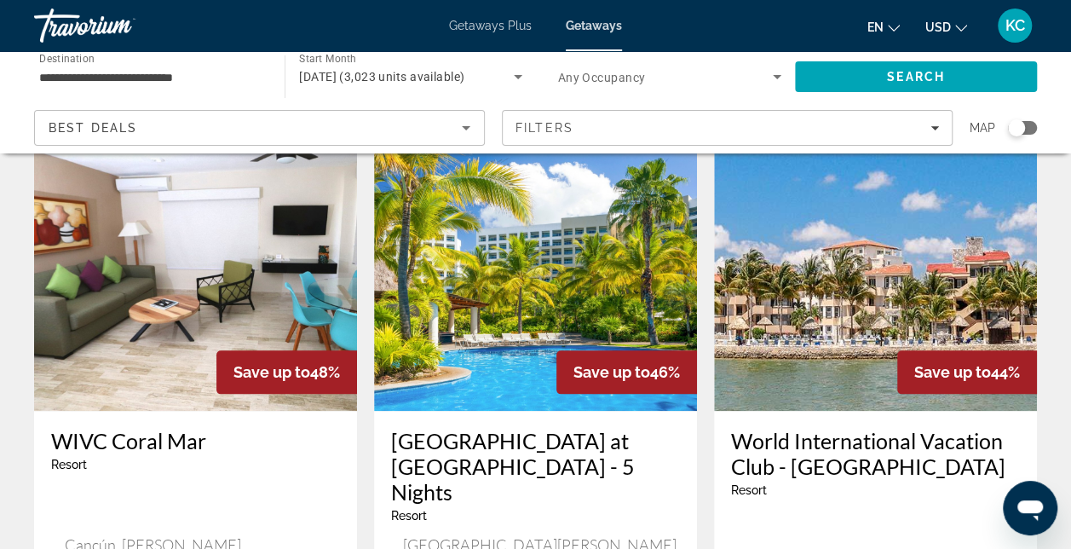
click at [505, 266] on img "Main content" at bounding box center [535, 274] width 323 height 273
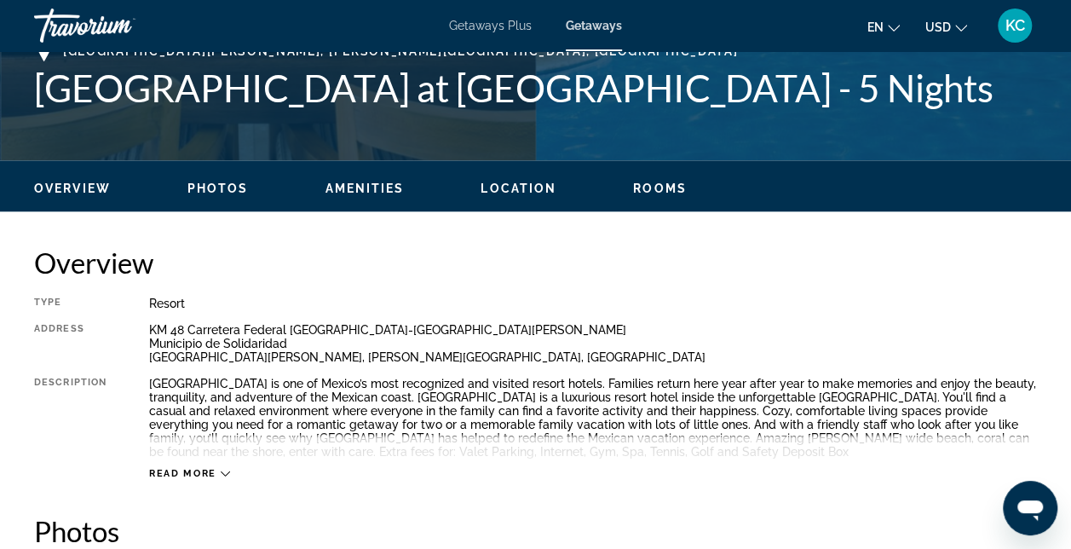
scroll to position [730, 0]
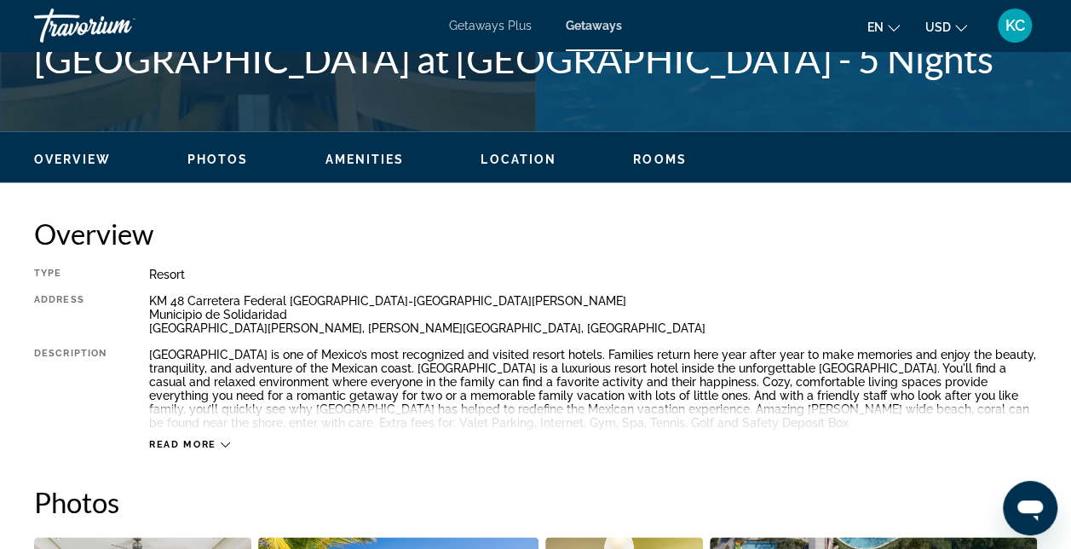
click at [219, 439] on div "Read more" at bounding box center [189, 444] width 81 height 11
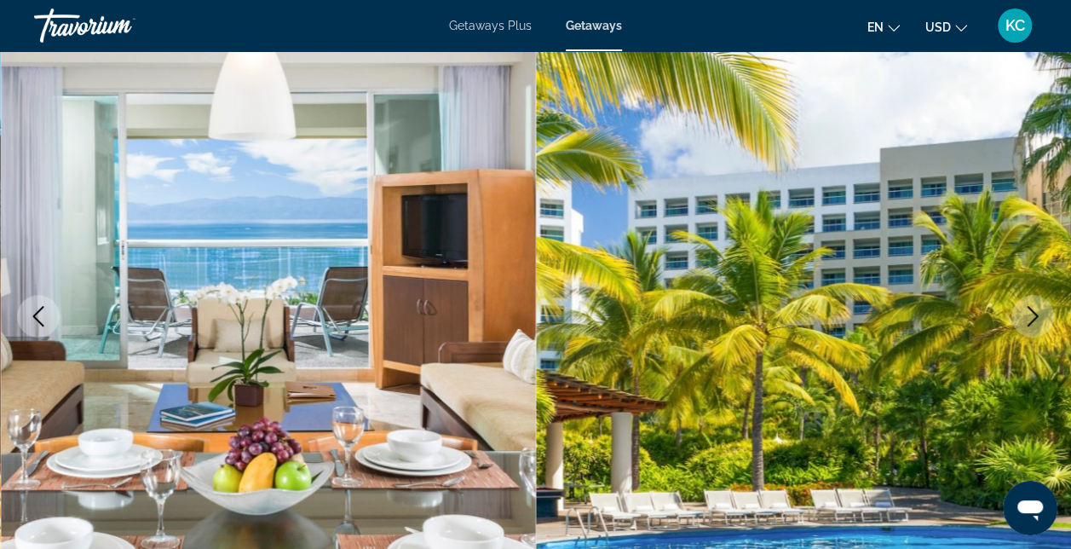
scroll to position [252, 0]
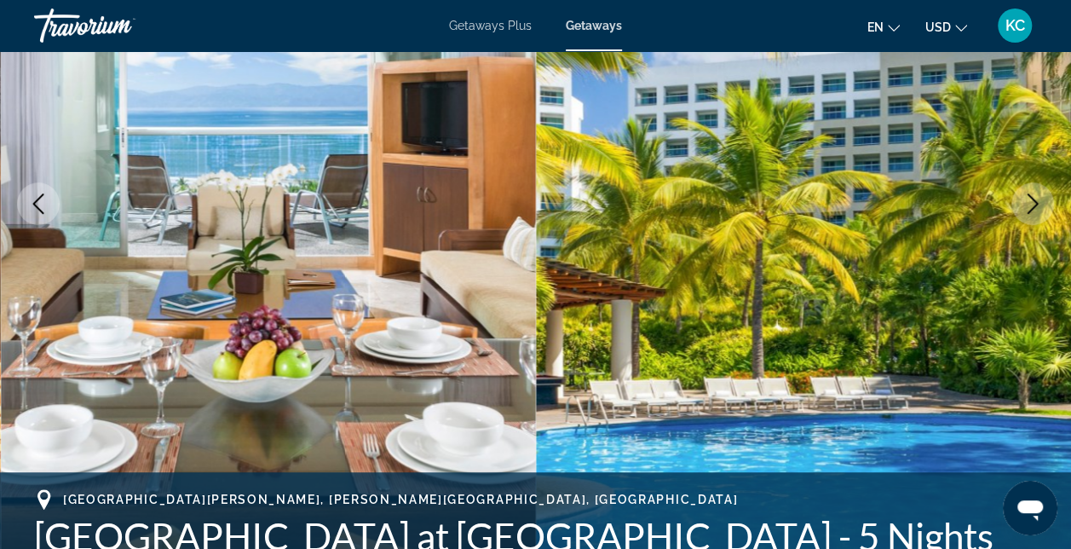
click at [1030, 210] on icon "Next image" at bounding box center [1033, 203] width 20 height 20
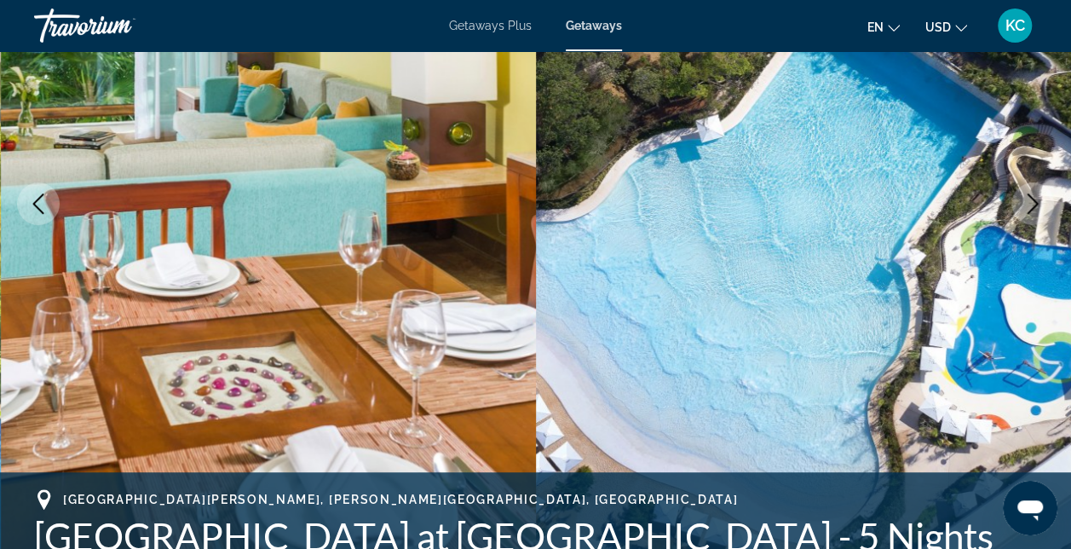
click at [1030, 210] on icon "Next image" at bounding box center [1033, 203] width 20 height 20
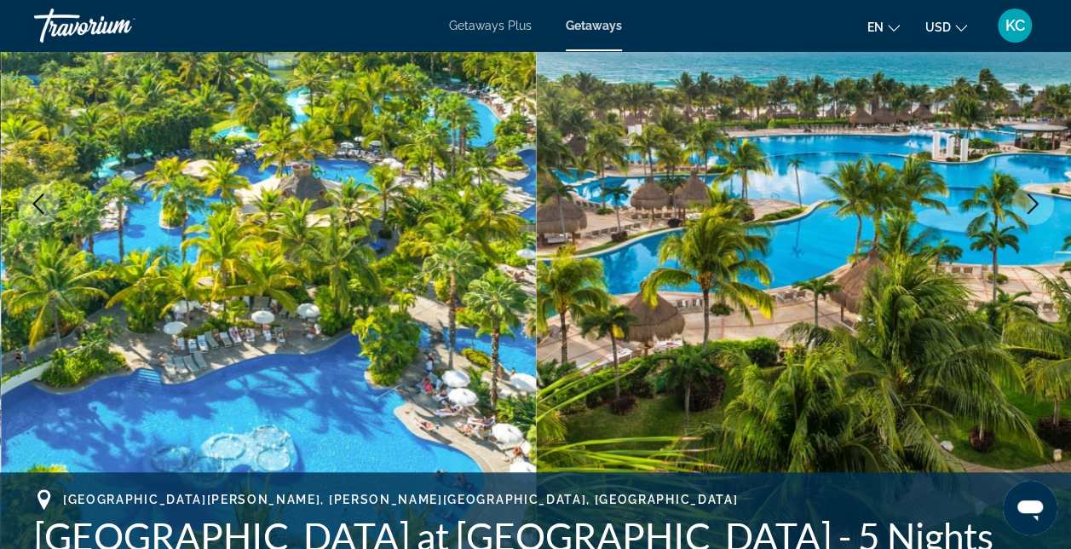
click at [1030, 210] on icon "Next image" at bounding box center [1033, 203] width 20 height 20
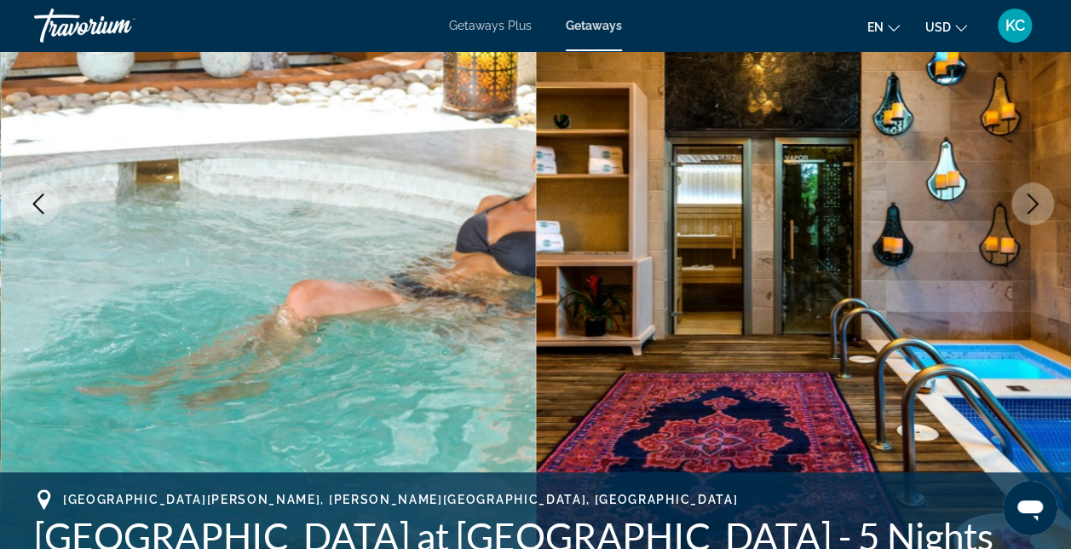
click at [1030, 210] on icon "Next image" at bounding box center [1033, 203] width 20 height 20
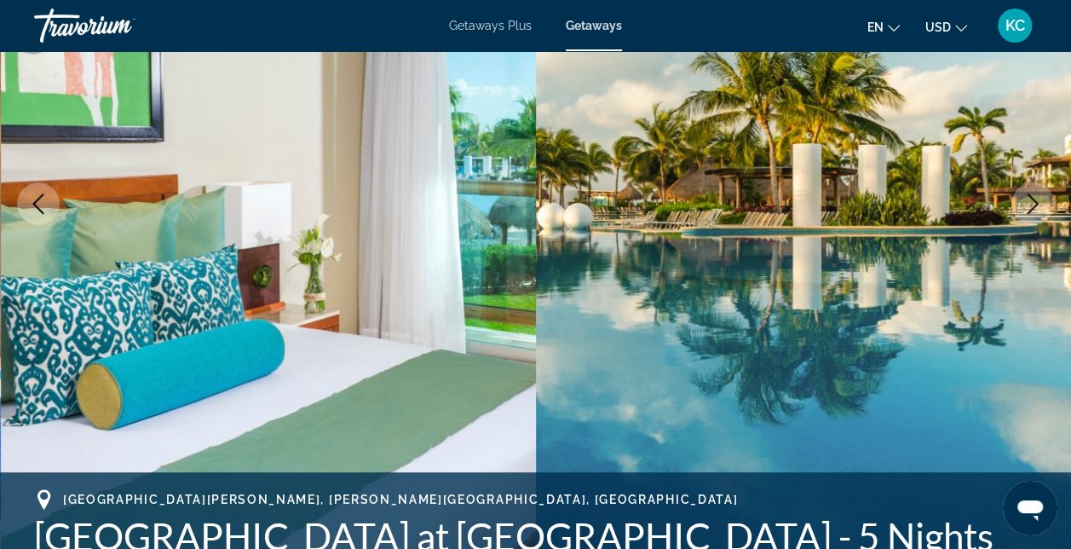
click at [1030, 210] on icon "Next image" at bounding box center [1033, 203] width 20 height 20
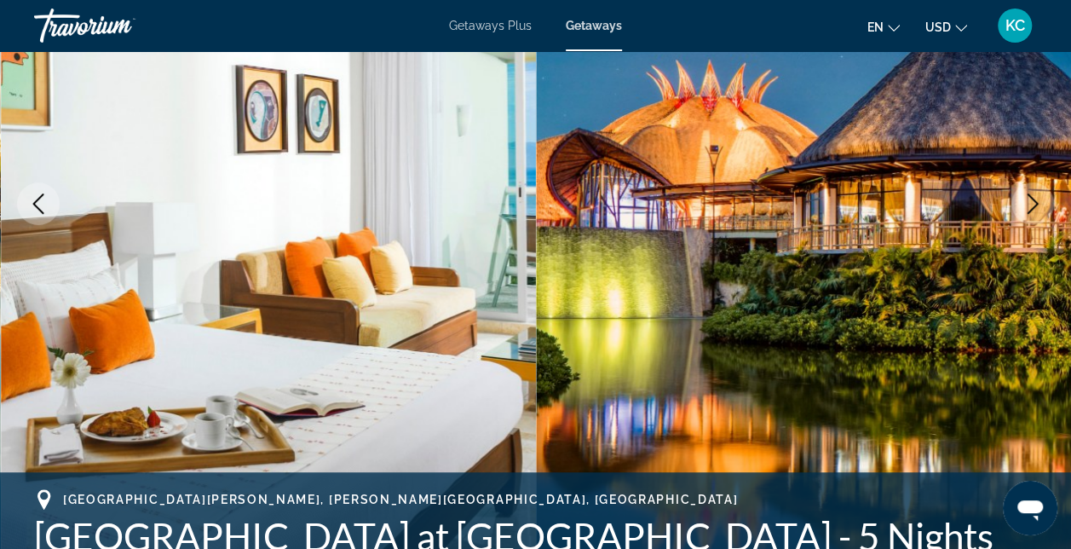
click at [1030, 210] on icon "Next image" at bounding box center [1033, 203] width 20 height 20
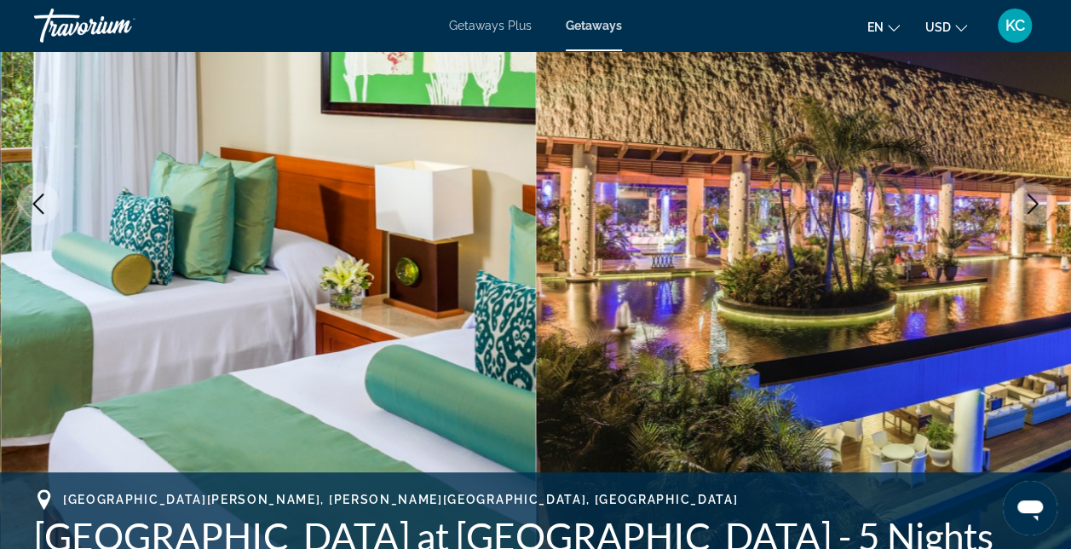
click at [1030, 210] on icon "Next image" at bounding box center [1033, 203] width 20 height 20
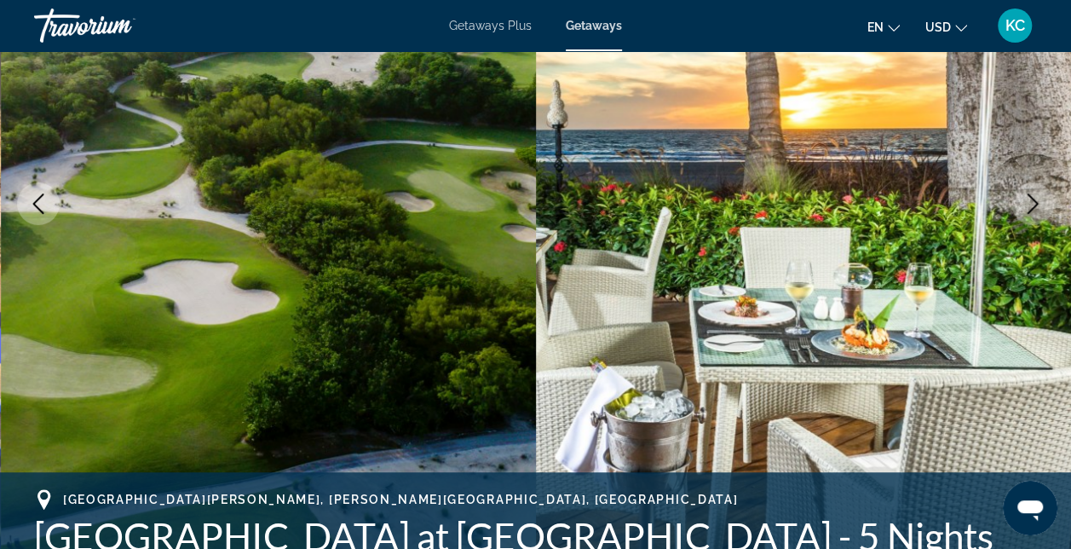
click at [1030, 210] on icon "Next image" at bounding box center [1033, 203] width 20 height 20
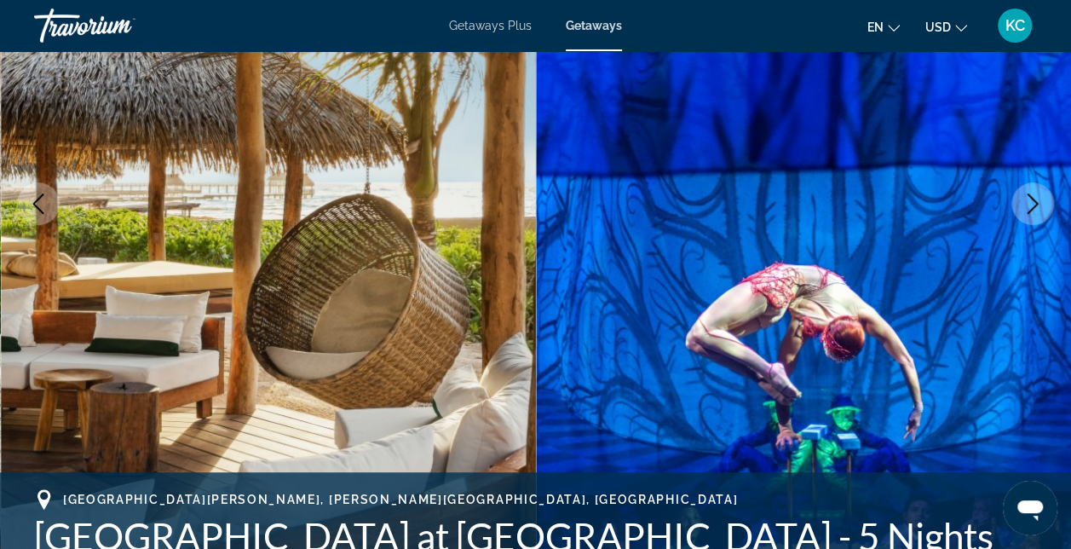
click at [1030, 210] on icon "Next image" at bounding box center [1033, 203] width 20 height 20
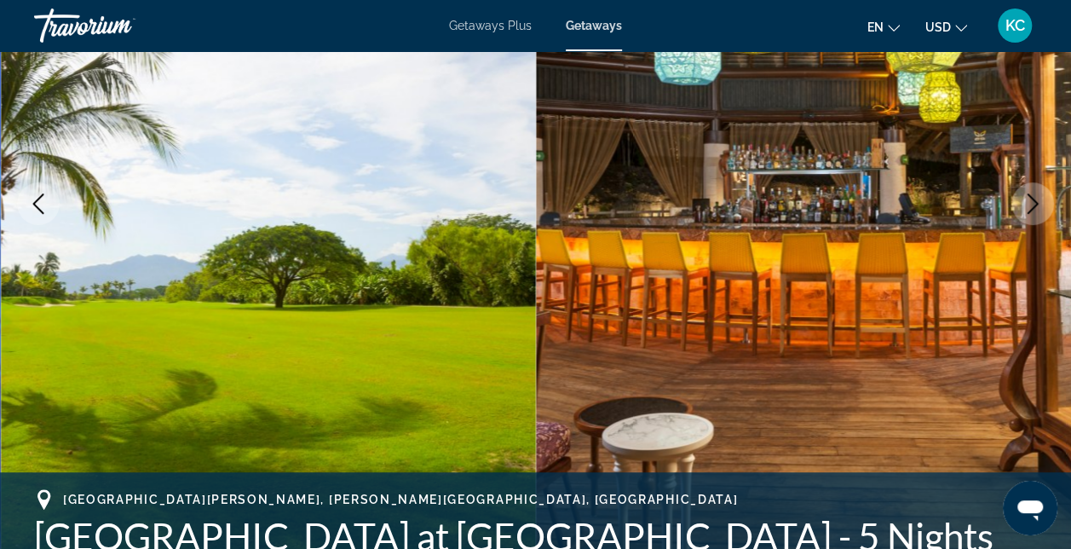
click at [1030, 210] on icon "Next image" at bounding box center [1033, 203] width 20 height 20
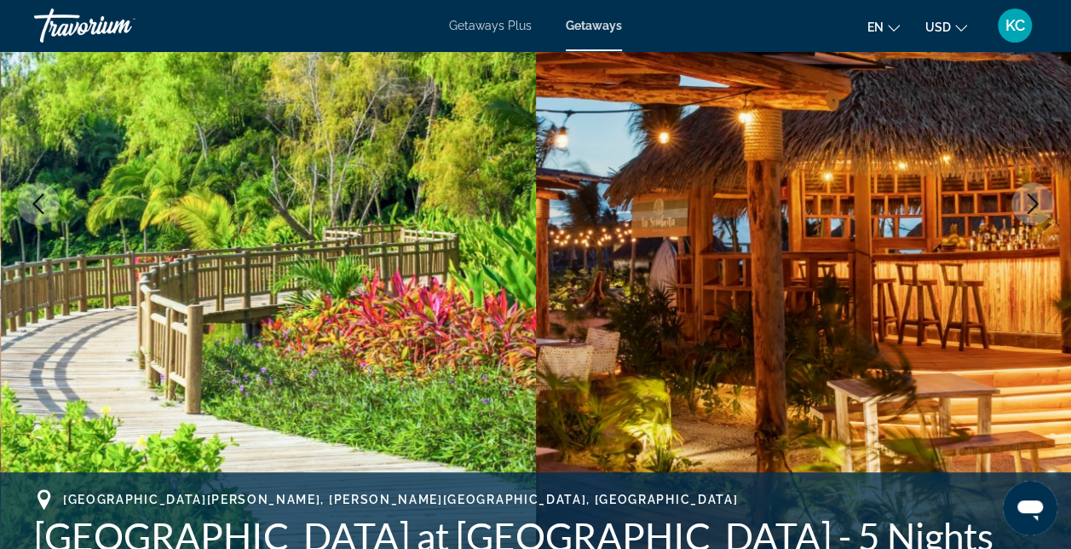
click at [1030, 210] on icon "Next image" at bounding box center [1033, 203] width 20 height 20
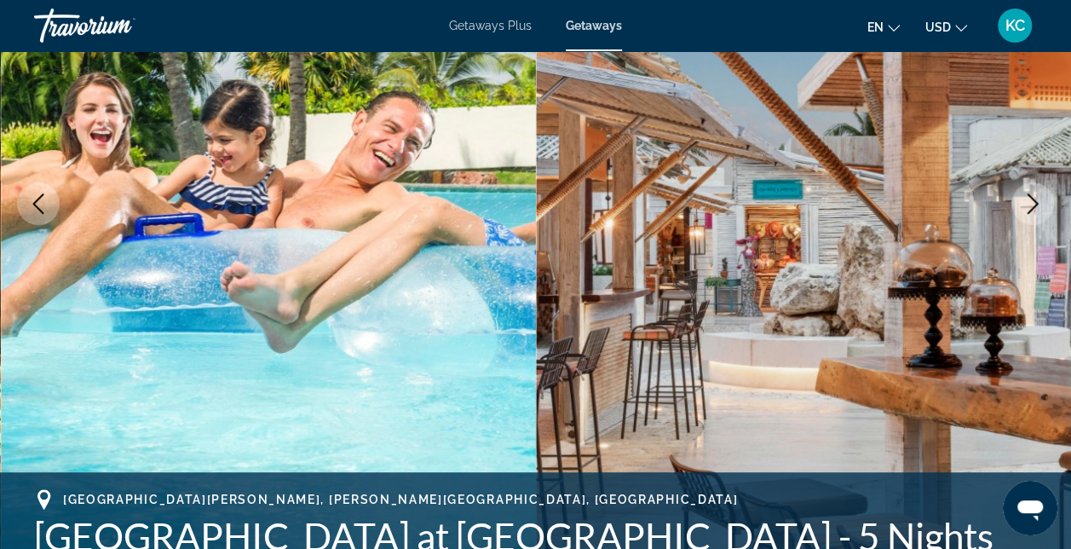
click at [1030, 210] on icon "Next image" at bounding box center [1033, 203] width 20 height 20
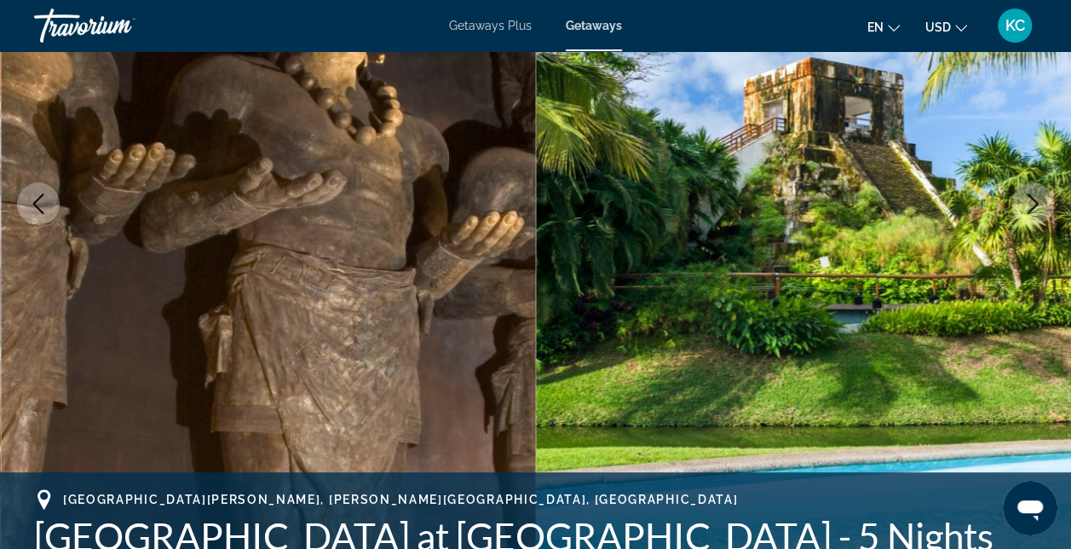
click at [1030, 210] on icon "Next image" at bounding box center [1033, 203] width 20 height 20
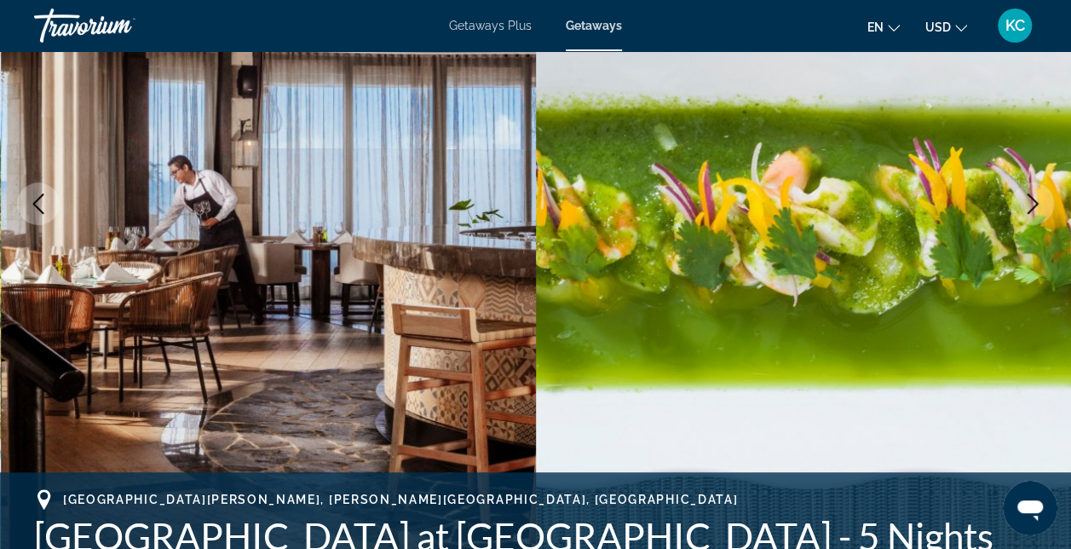
click at [1030, 210] on icon "Next image" at bounding box center [1033, 203] width 20 height 20
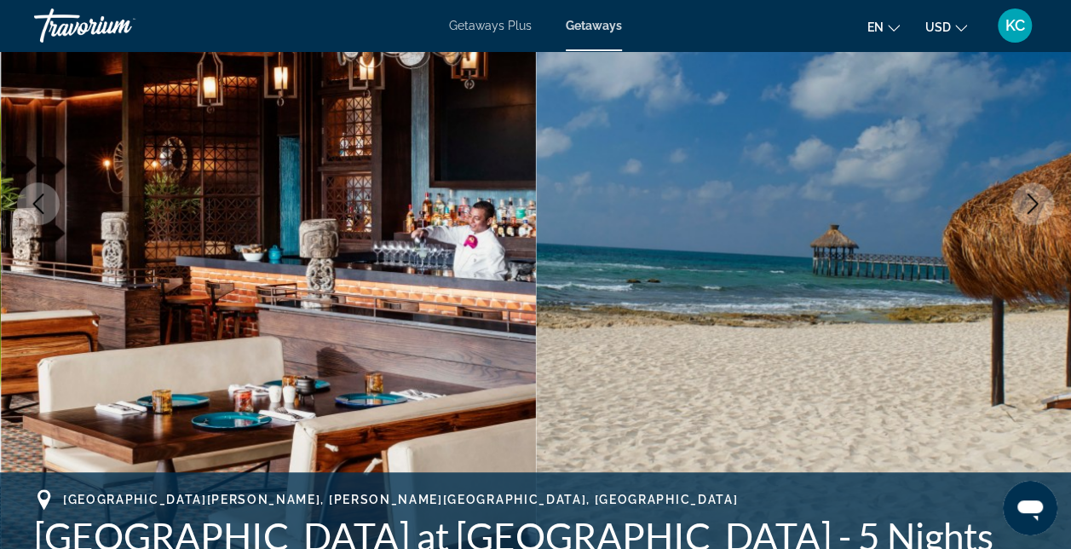
click at [1030, 210] on icon "Next image" at bounding box center [1033, 203] width 20 height 20
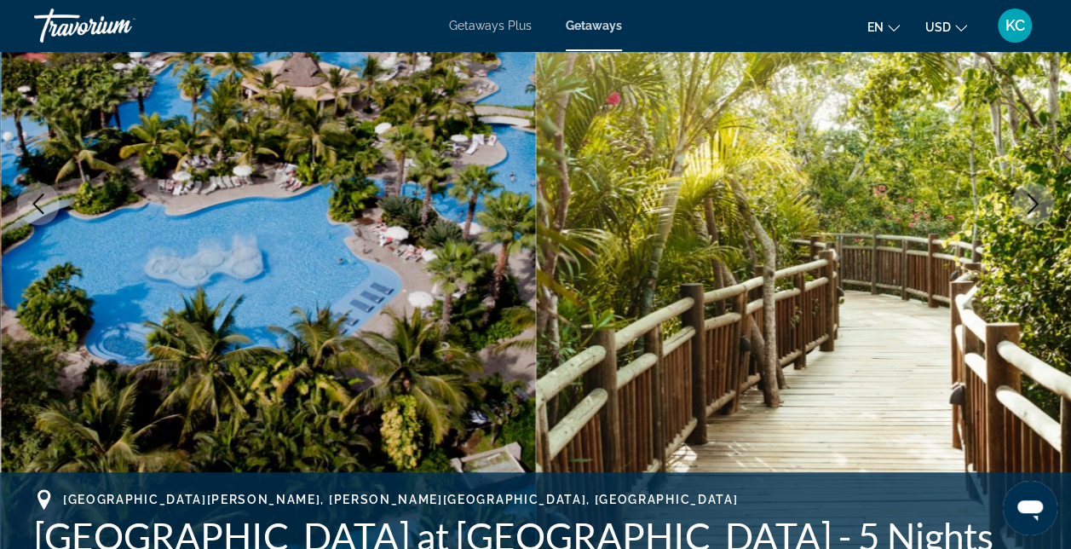
click at [1030, 210] on icon "Next image" at bounding box center [1033, 203] width 20 height 20
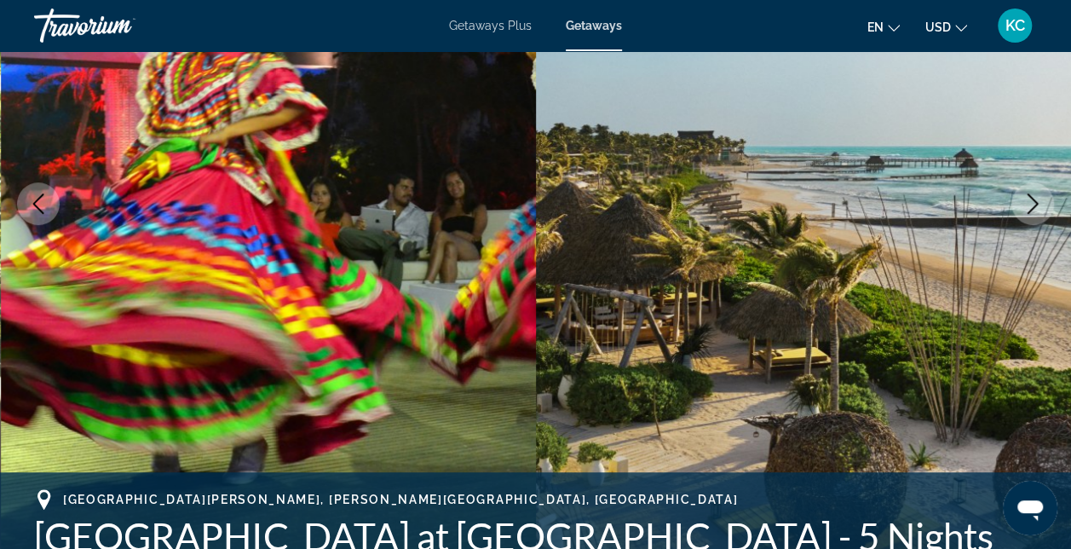
click at [1030, 210] on icon "Next image" at bounding box center [1033, 203] width 20 height 20
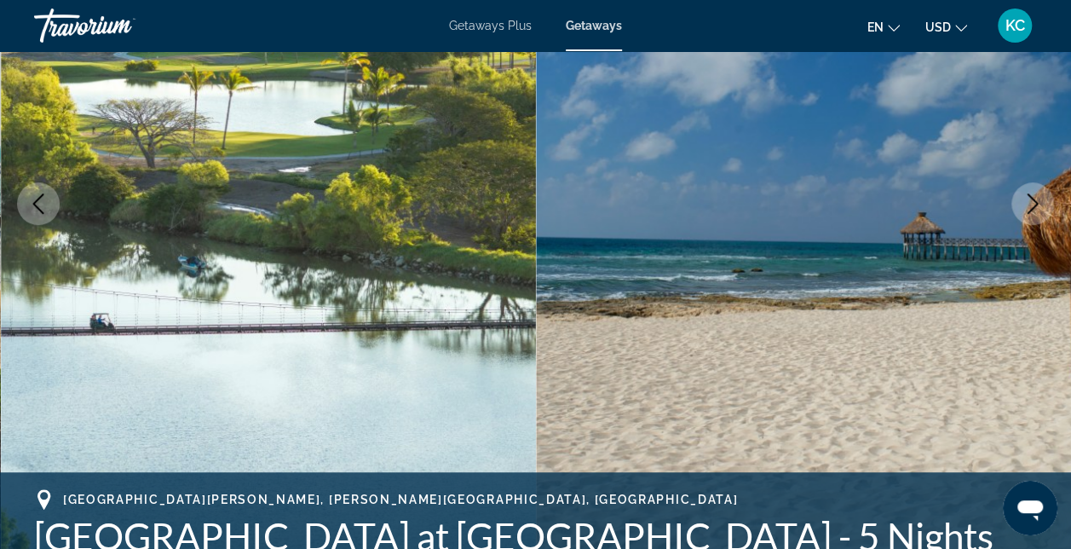
click at [1030, 210] on icon "Next image" at bounding box center [1033, 203] width 20 height 20
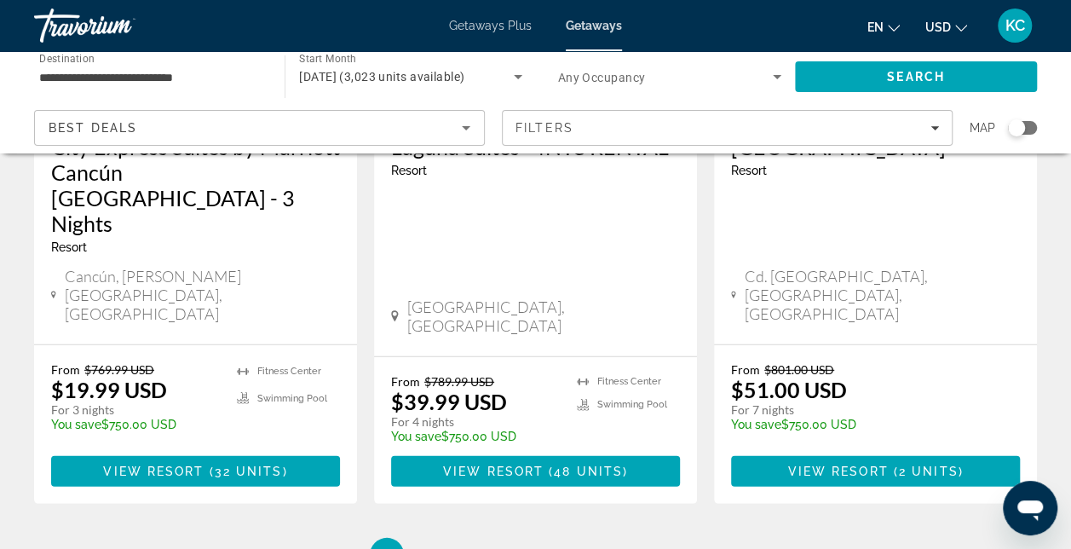
scroll to position [2361, 0]
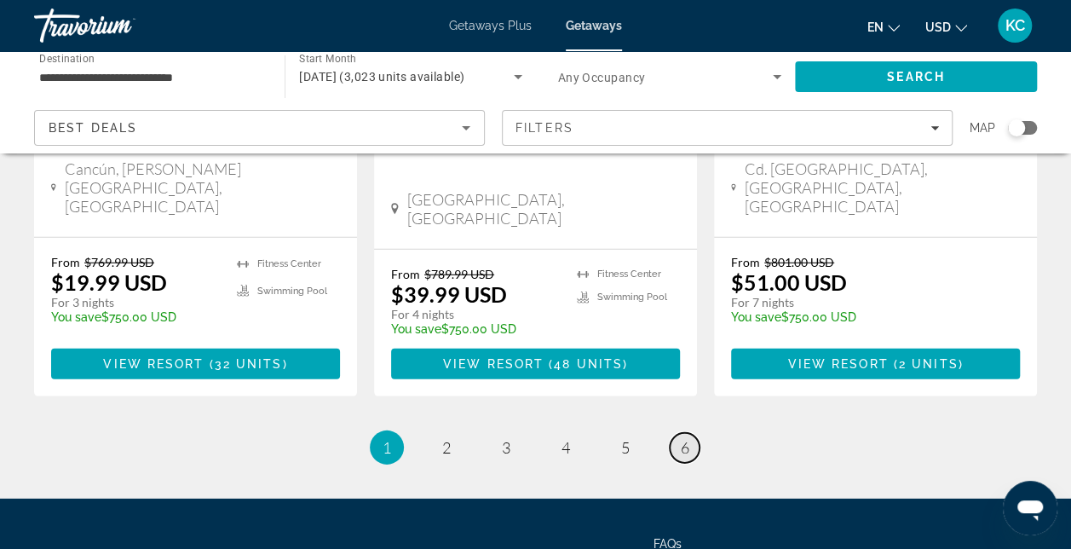
click at [685, 438] on span "6" at bounding box center [685, 447] width 9 height 19
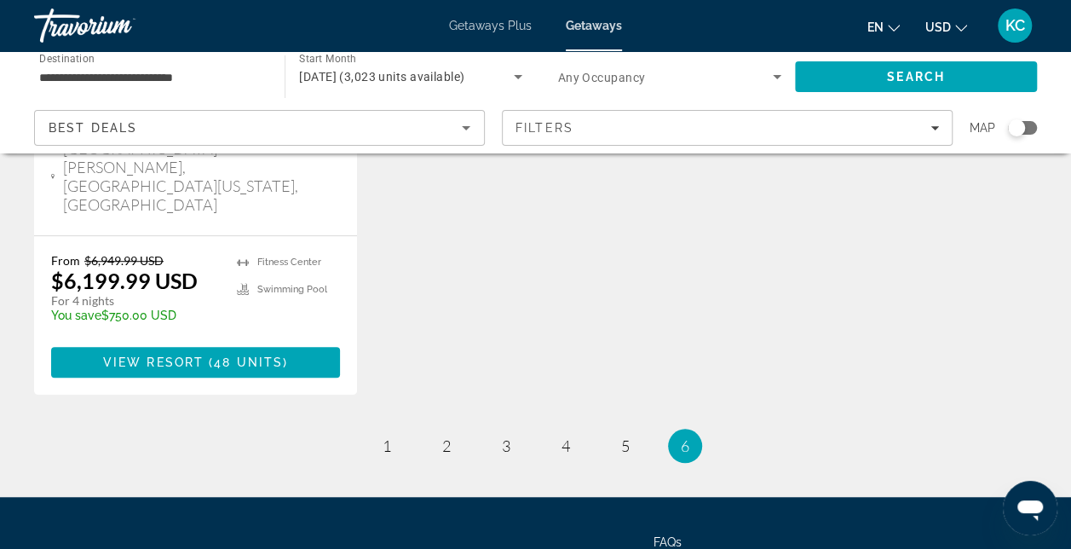
scroll to position [563, 0]
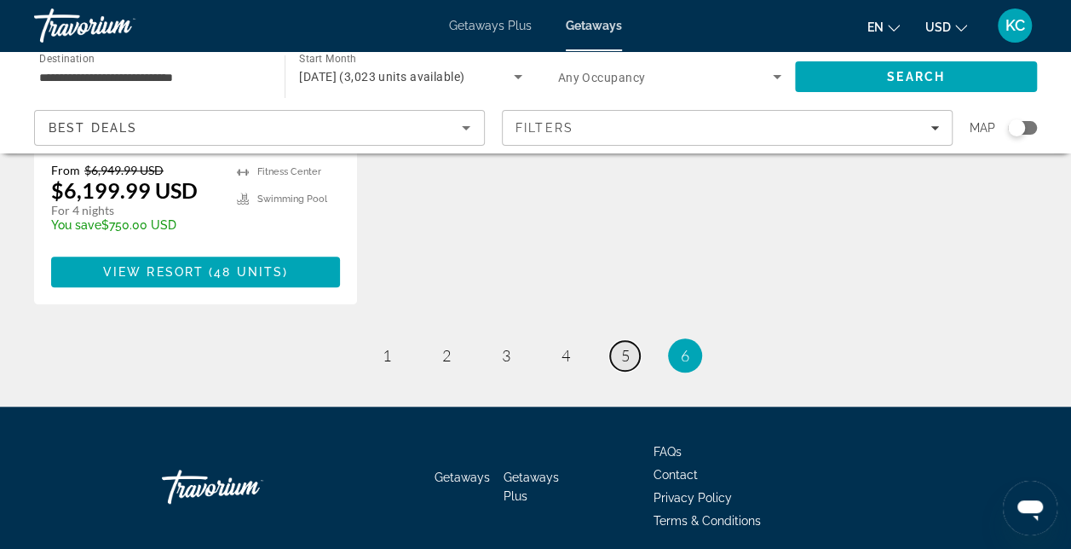
click at [621, 346] on span "5" at bounding box center [625, 355] width 9 height 19
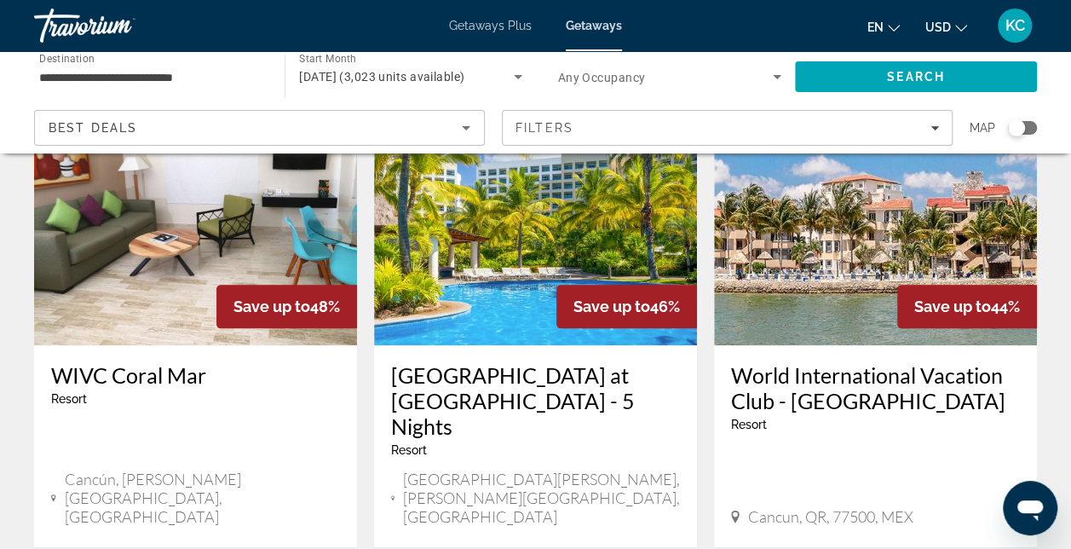
scroll to position [799, 0]
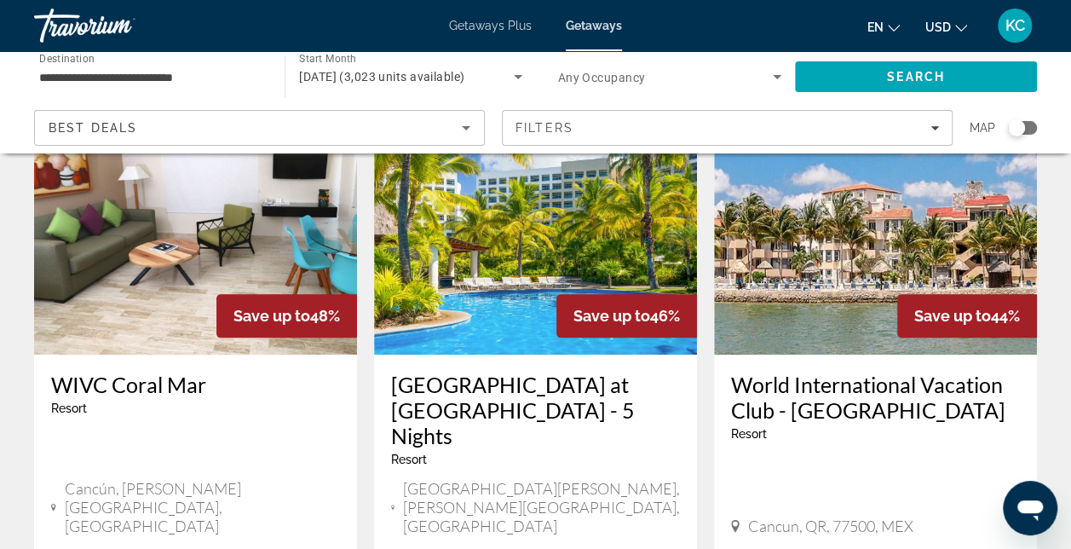
click at [465, 259] on img "Main content" at bounding box center [535, 218] width 323 height 273
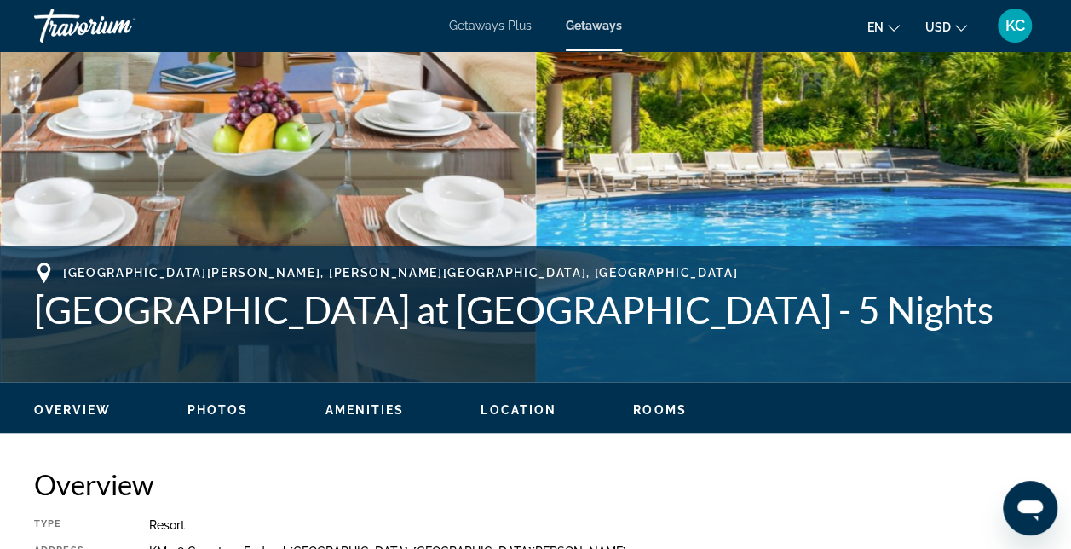
scroll to position [452, 0]
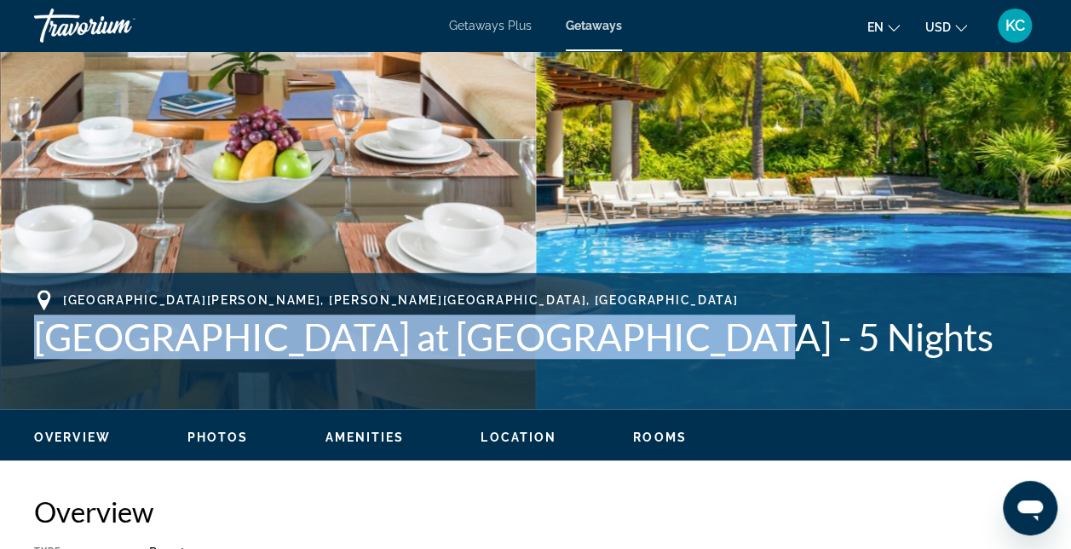
drag, startPoint x: 657, startPoint y: 344, endPoint x: 44, endPoint y: 343, distance: 612.8
click at [44, 343] on h1 "[GEOGRAPHIC_DATA] at [GEOGRAPHIC_DATA] - 5 Nights" at bounding box center [535, 337] width 1003 height 44
copy h1 "[GEOGRAPHIC_DATA] at [GEOGRAPHIC_DATA]"
